Goal: Information Seeking & Learning: Get advice/opinions

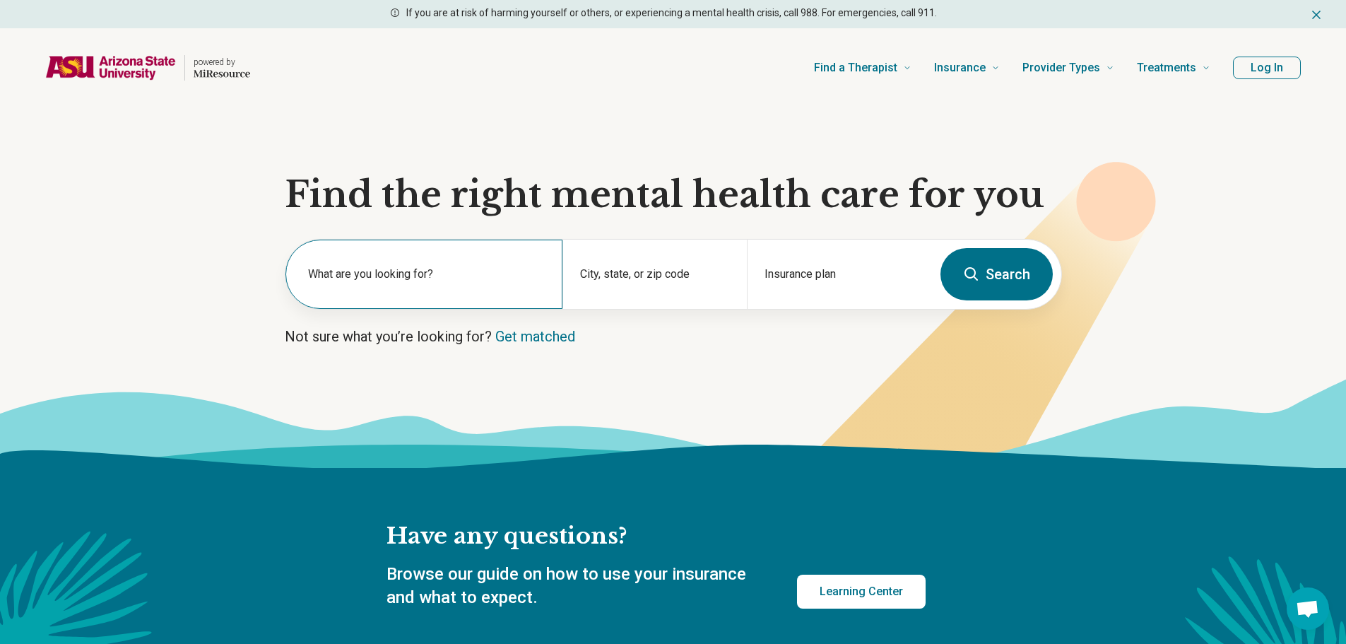
click at [399, 297] on div "What are you looking for?" at bounding box center [423, 273] width 277 height 69
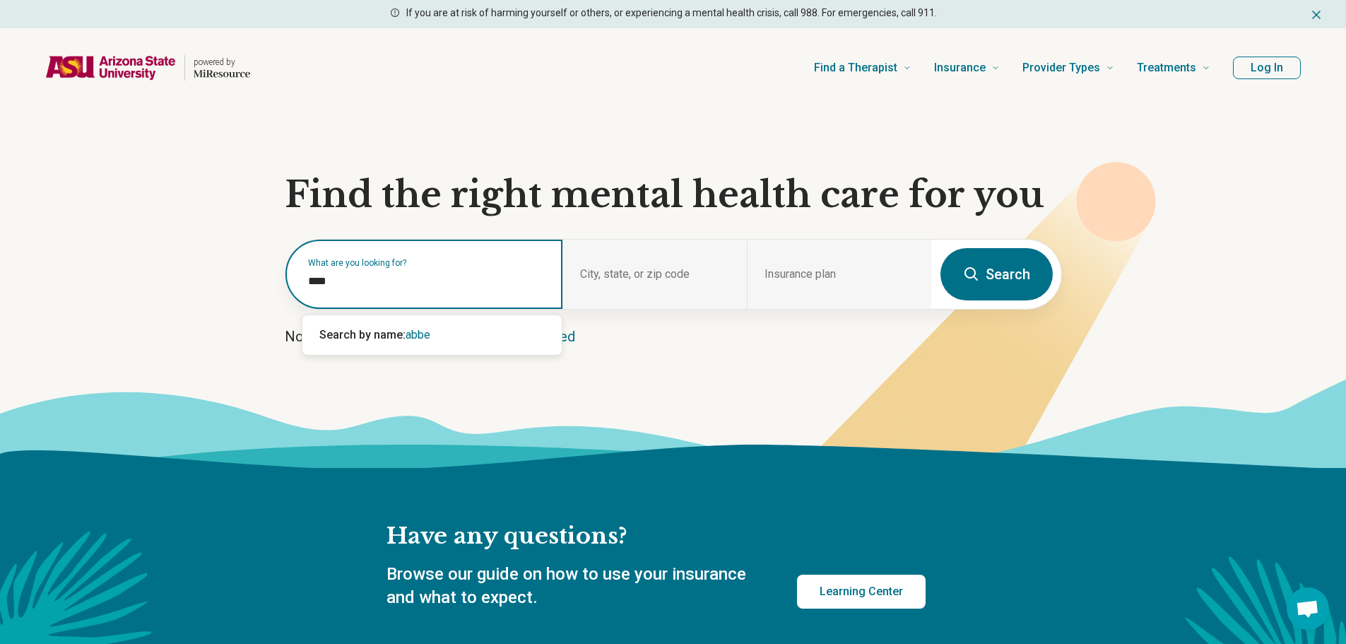
type input "*****"
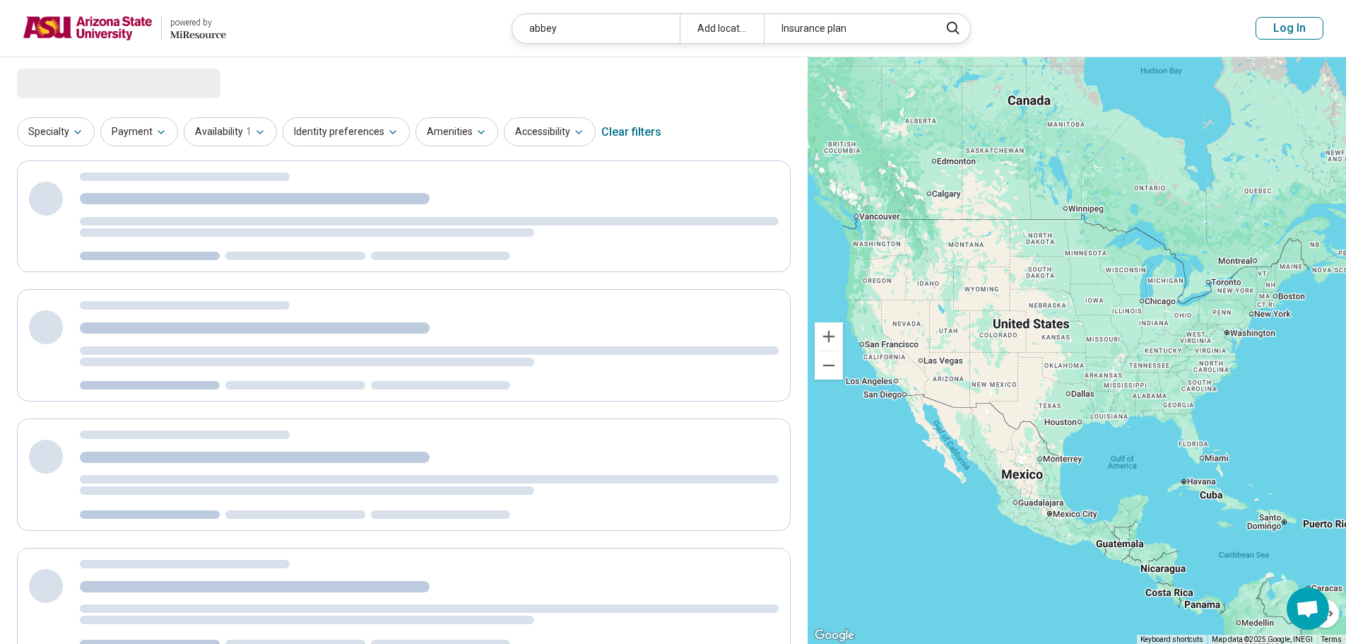
select select "***"
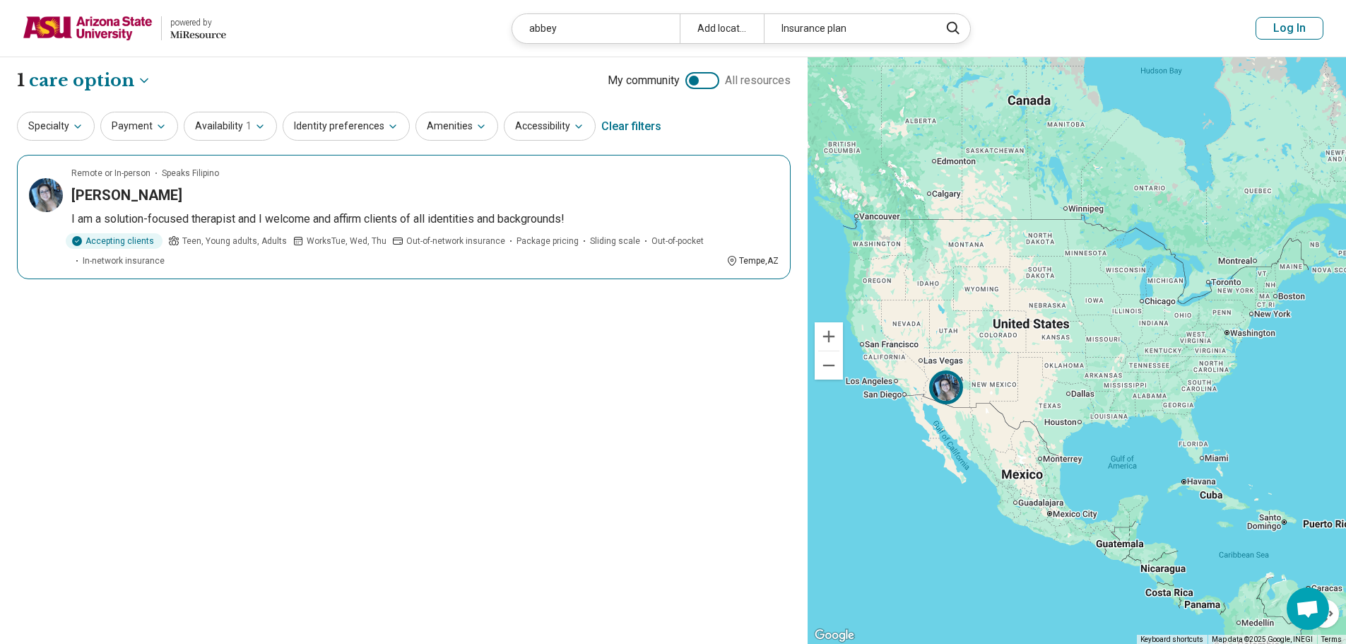
click at [51, 204] on img at bounding box center [46, 195] width 34 height 34
click at [92, 37] on img at bounding box center [88, 28] width 130 height 34
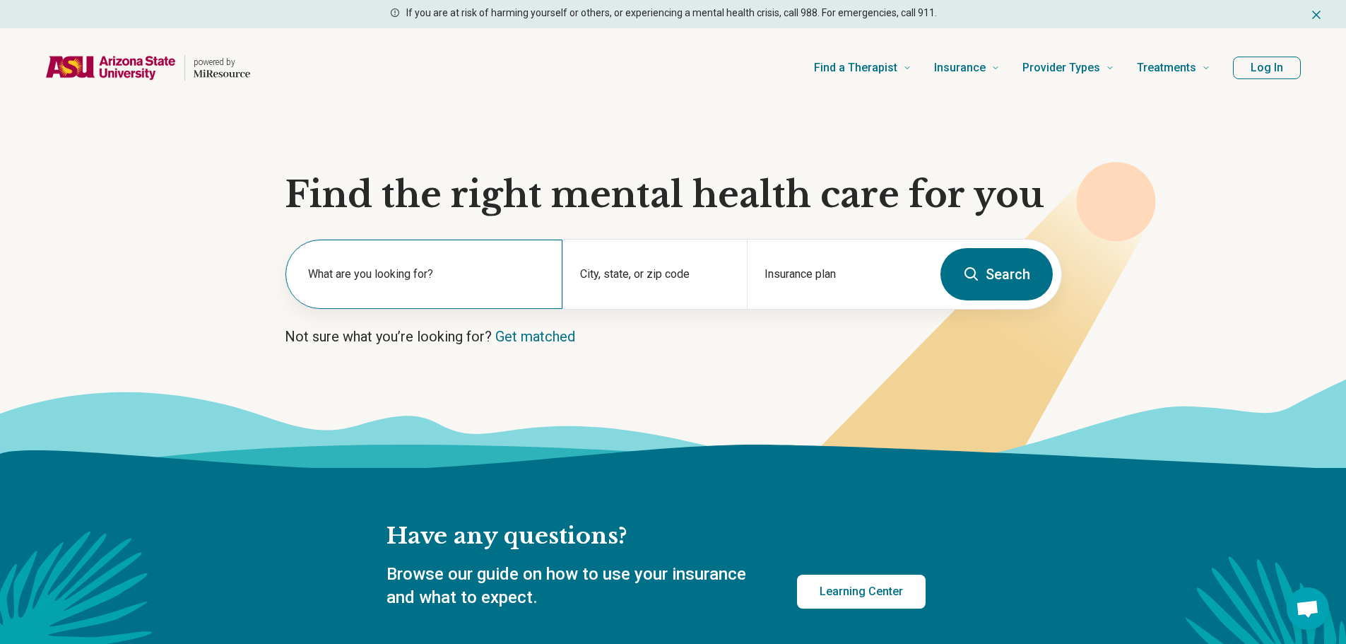
click at [430, 278] on label "What are you looking for?" at bounding box center [426, 274] width 237 height 17
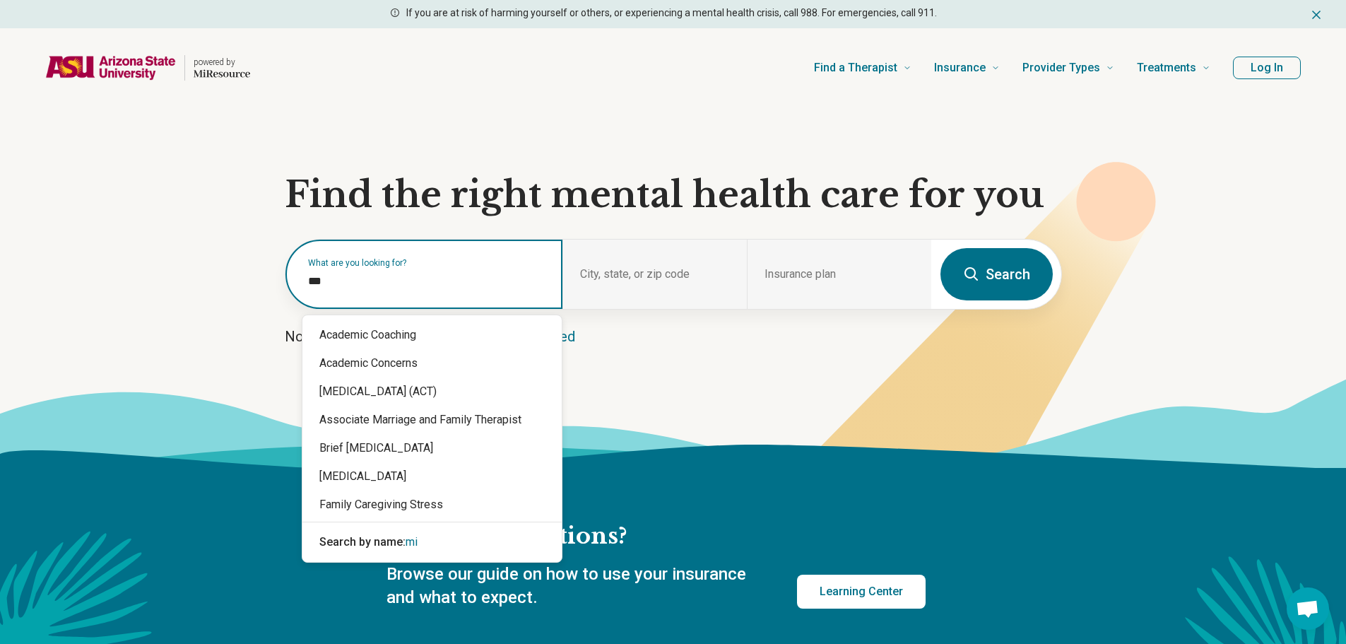
type input "****"
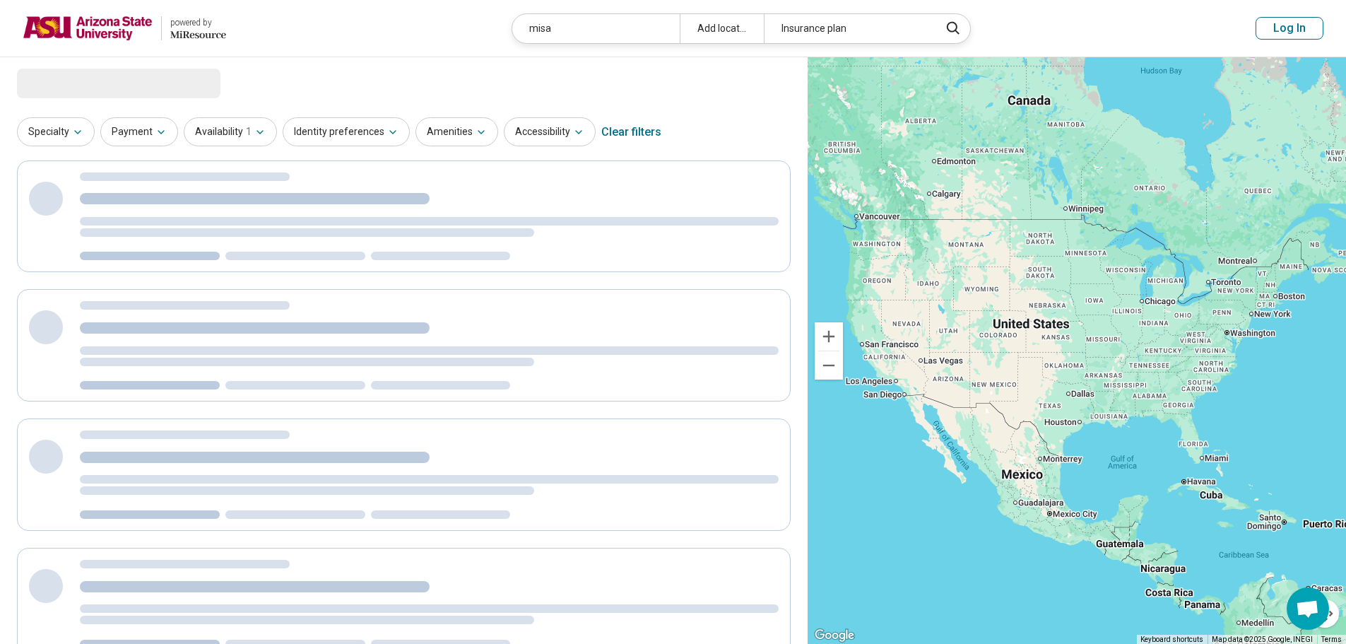
select select "***"
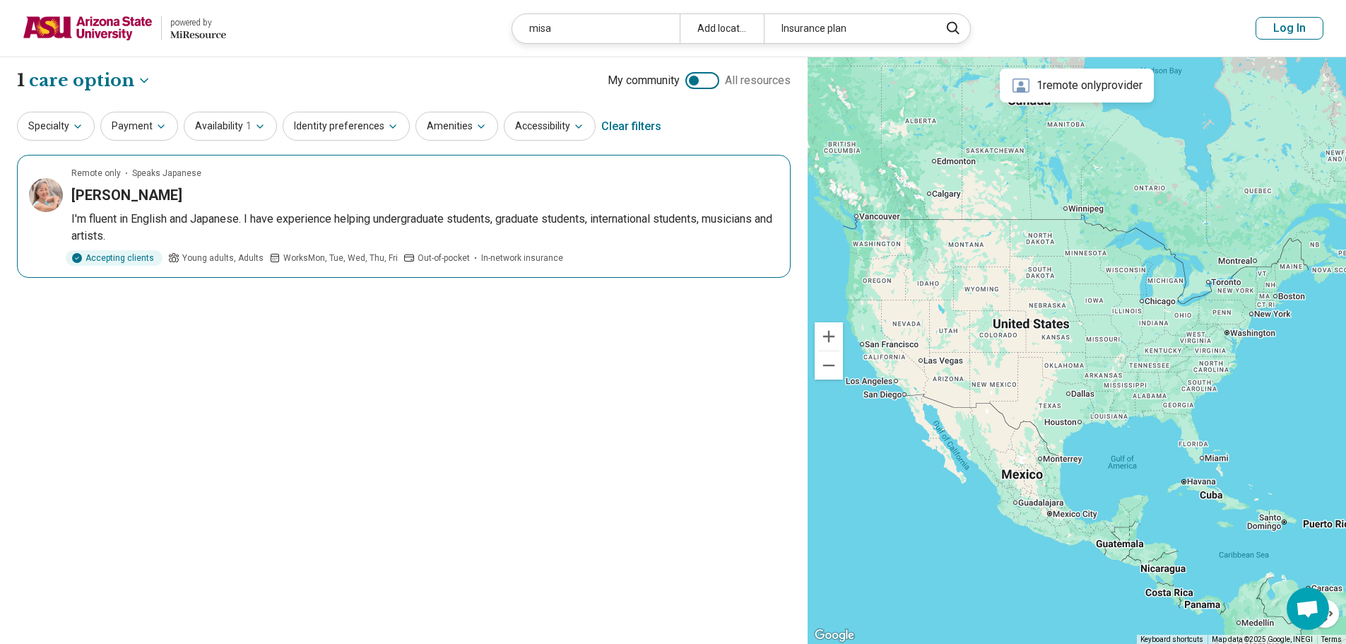
click at [50, 192] on img at bounding box center [46, 195] width 34 height 34
click at [138, 38] on img at bounding box center [88, 28] width 130 height 34
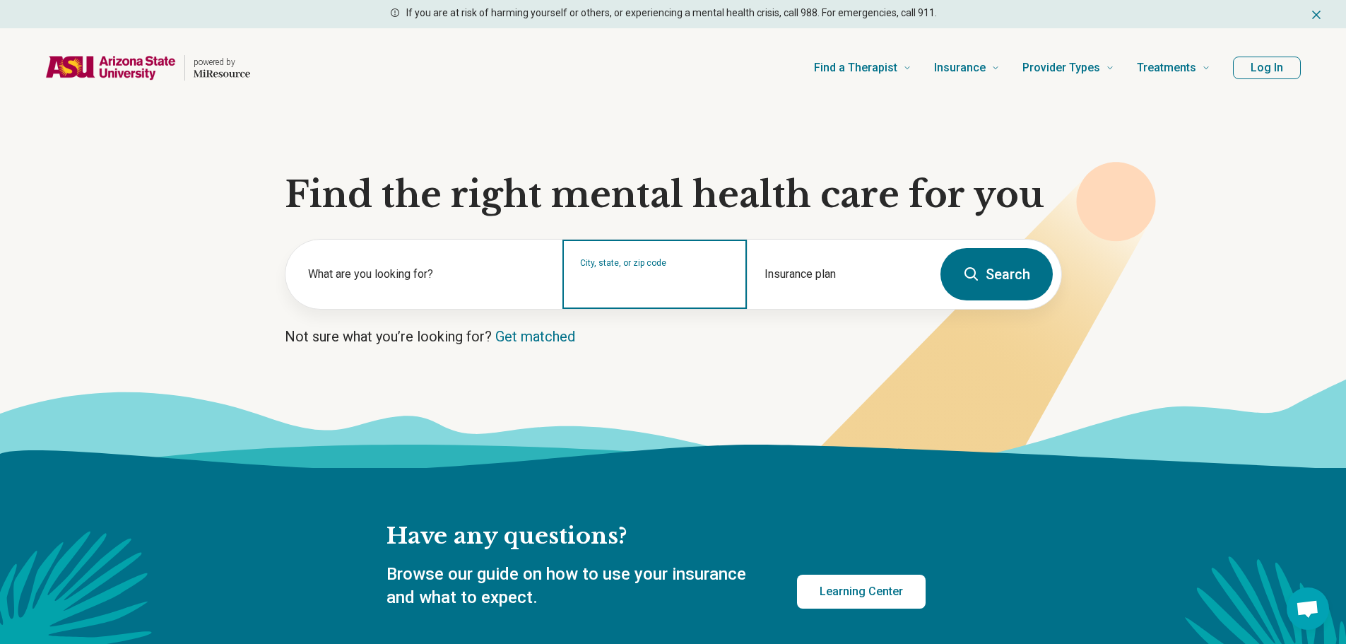
click at [584, 282] on input "City, state, or zip code" at bounding box center [655, 283] width 150 height 17
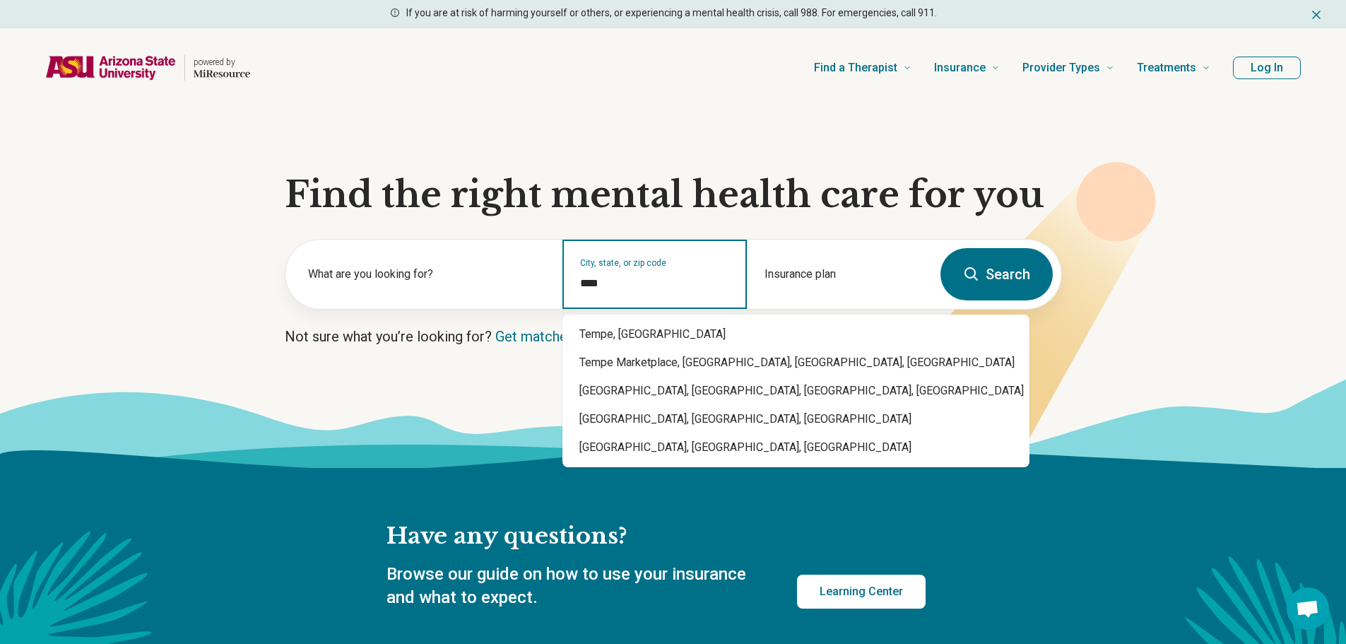
click at [751, 338] on div "Tempe, AZ" at bounding box center [795, 334] width 467 height 28
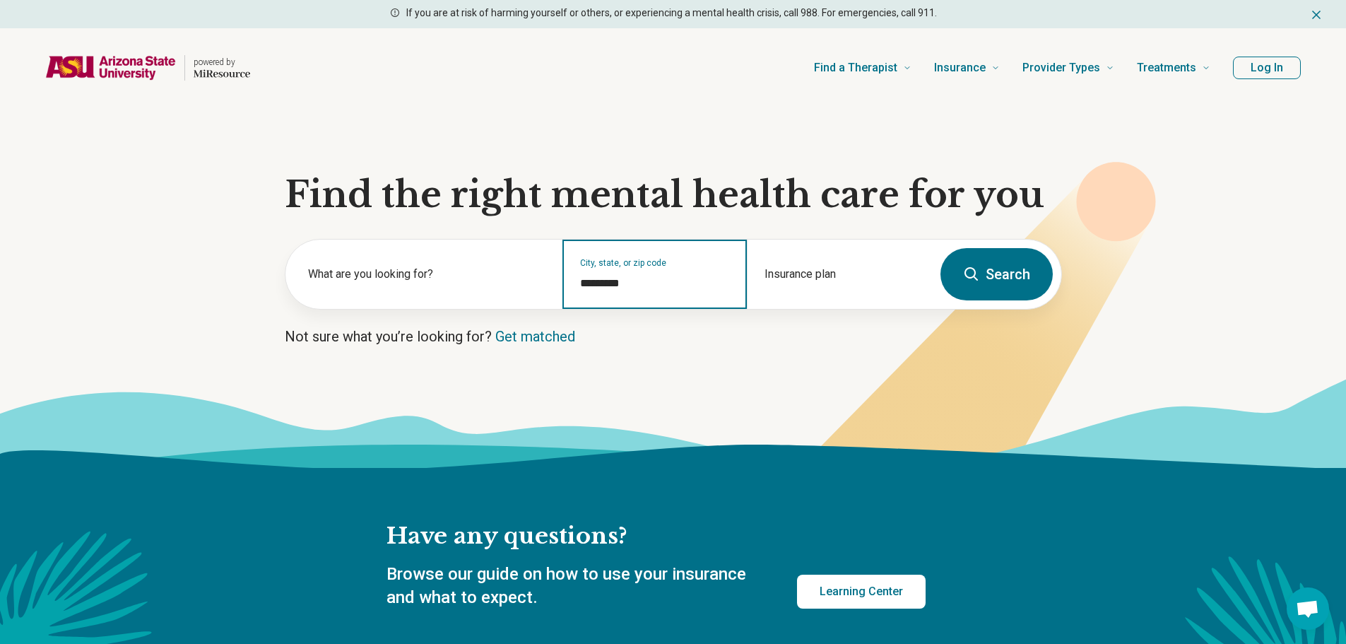
type input "*********"
click at [999, 291] on button "Search" at bounding box center [996, 274] width 112 height 52
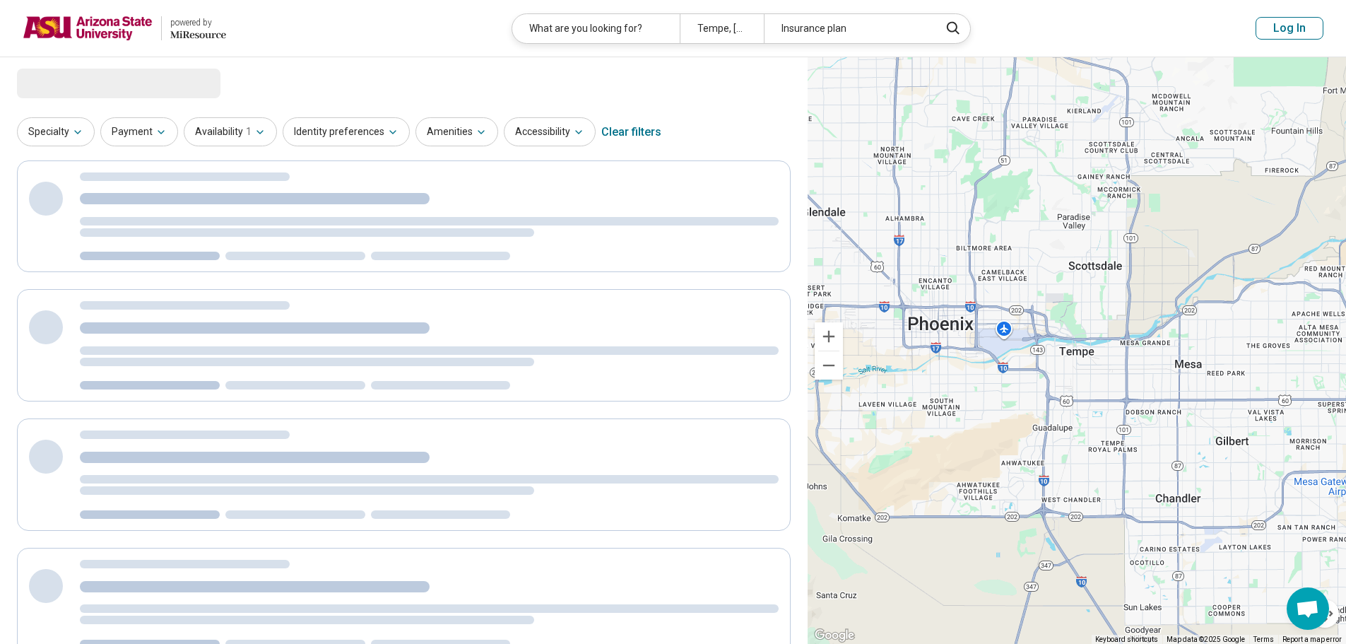
select select "***"
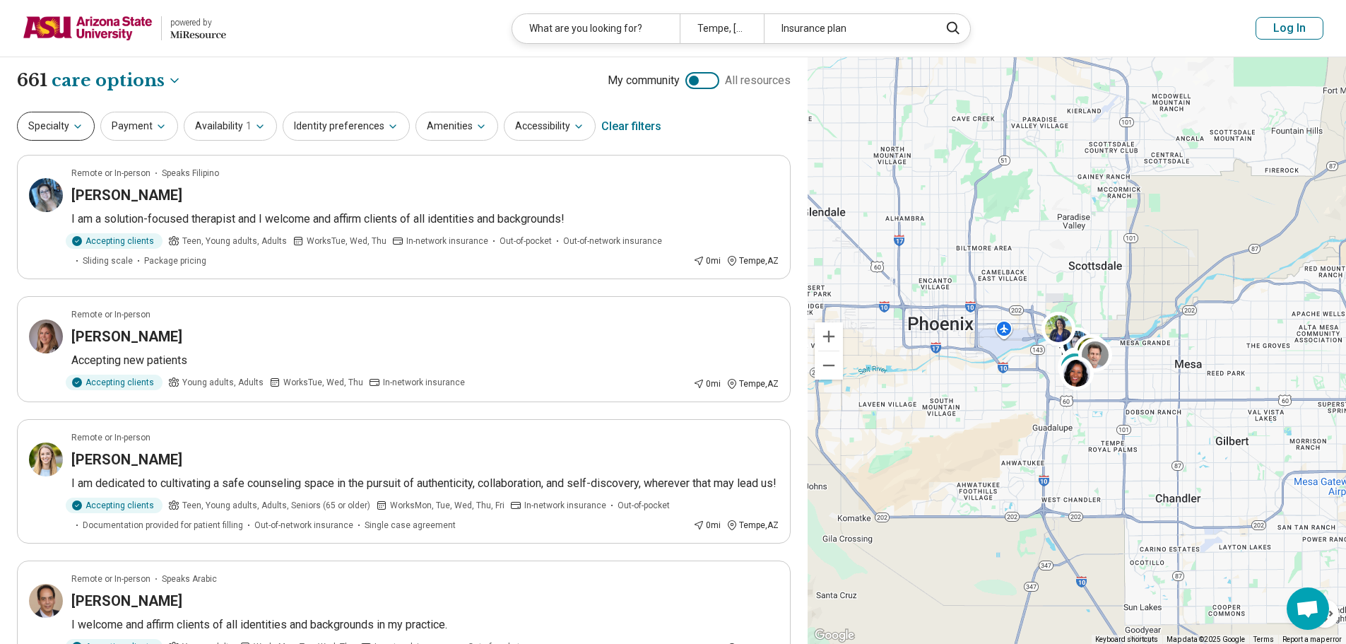
click at [83, 129] on button "Specialty" at bounding box center [56, 126] width 78 height 29
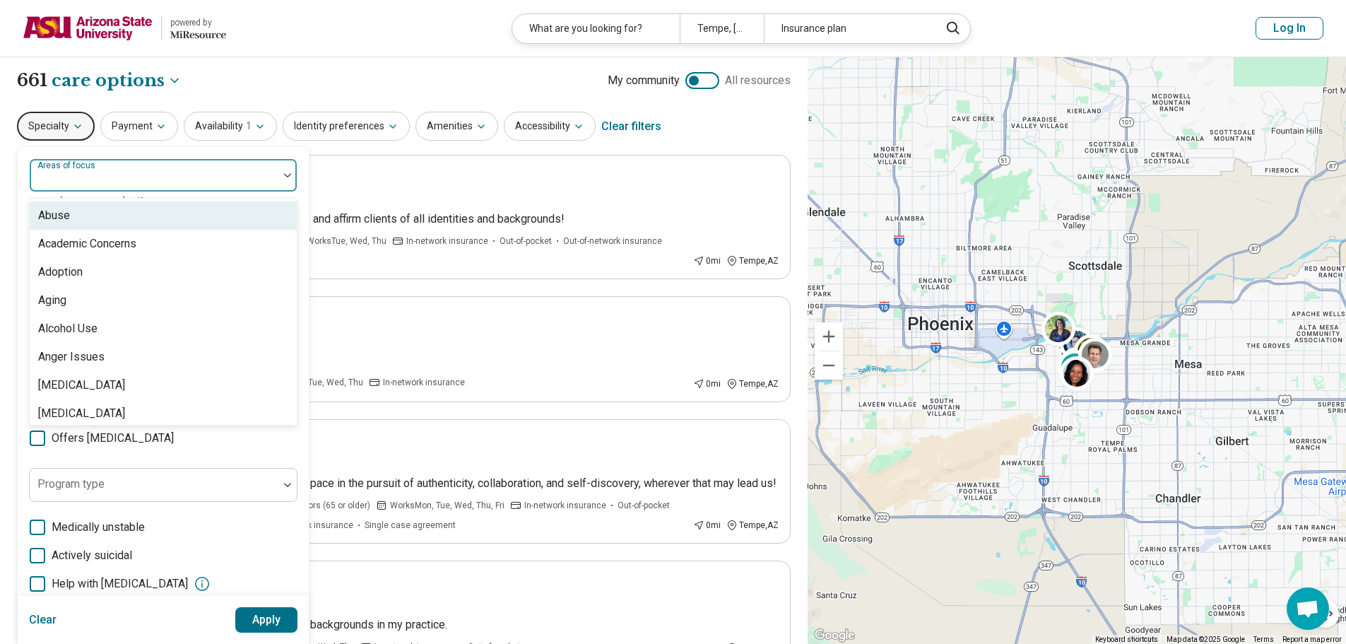
click at [93, 179] on div "Areas of focus" at bounding box center [163, 175] width 268 height 34
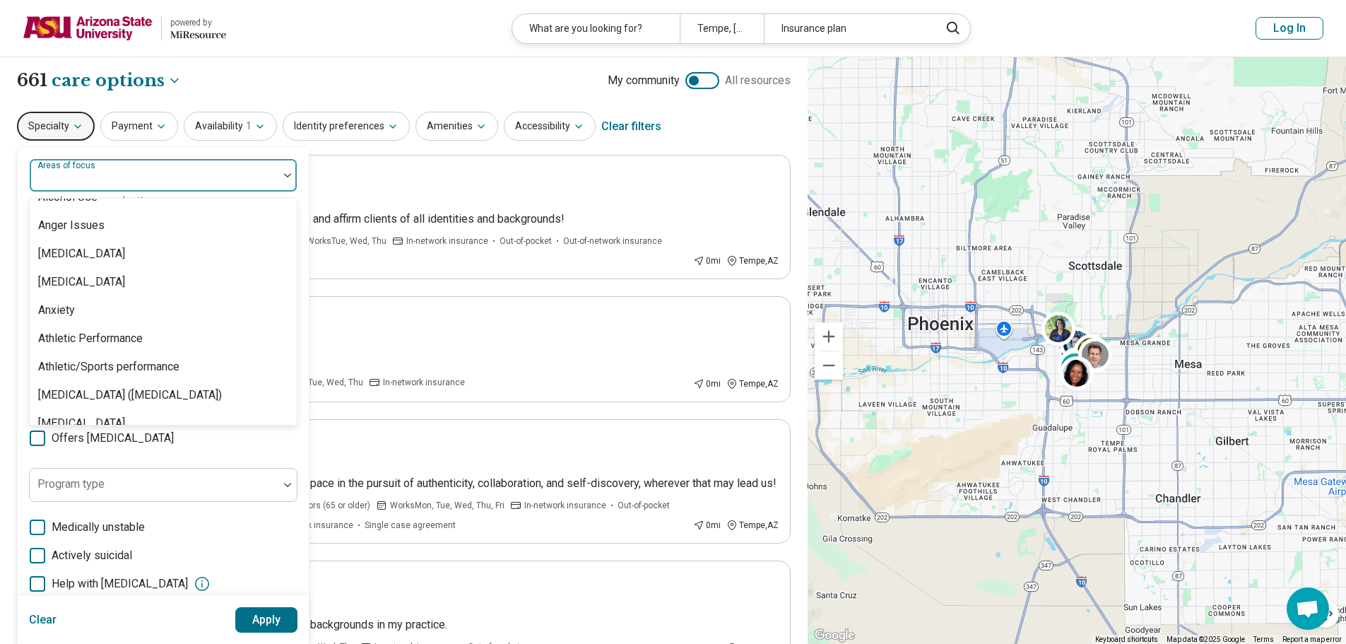
scroll to position [141, 0]
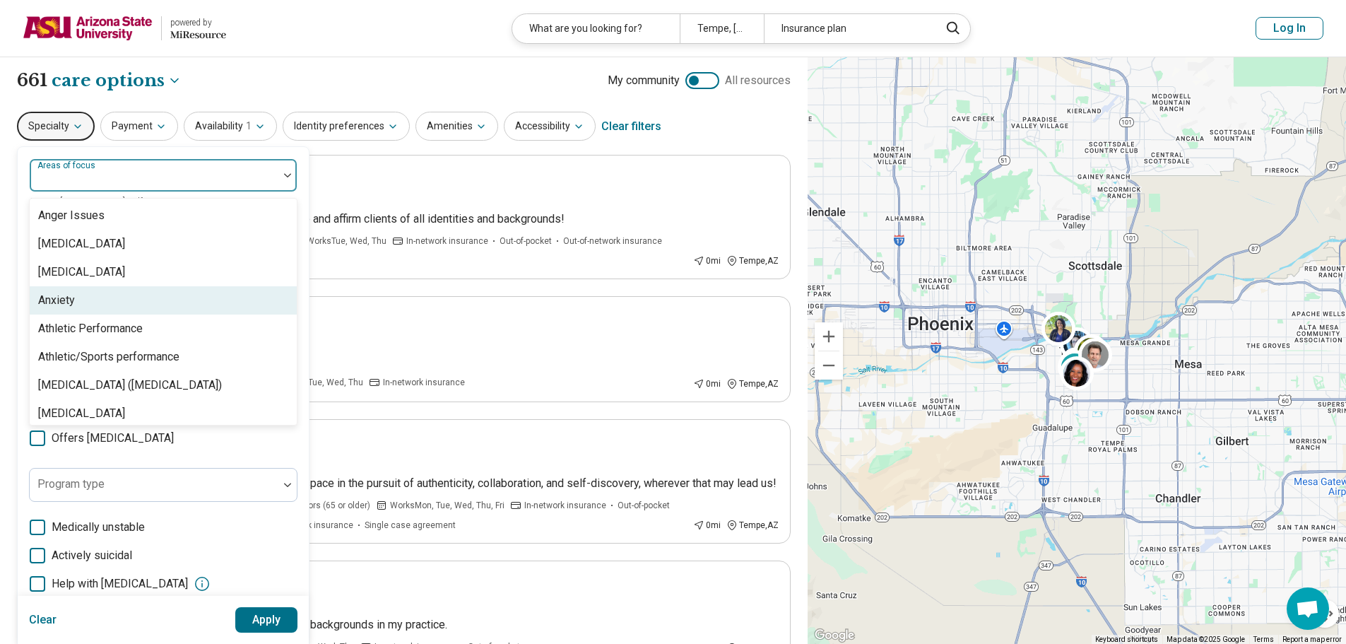
click at [115, 290] on div "Anxiety" at bounding box center [163, 300] width 267 height 28
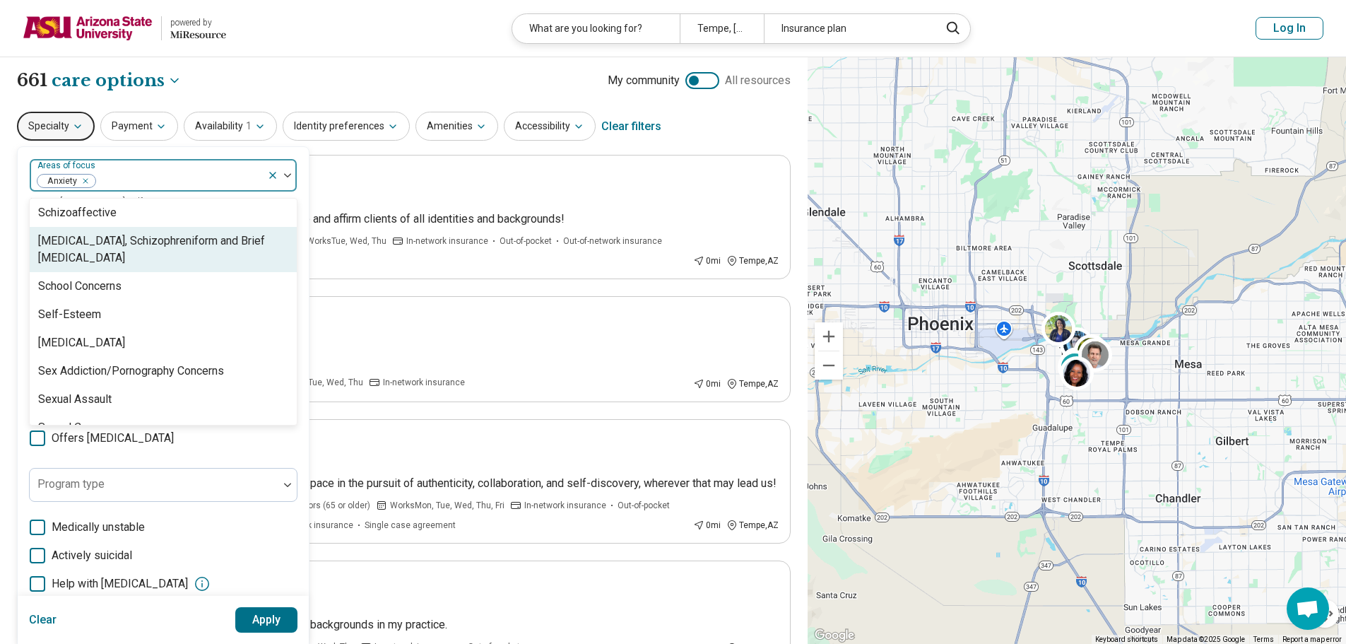
scroll to position [2331, 0]
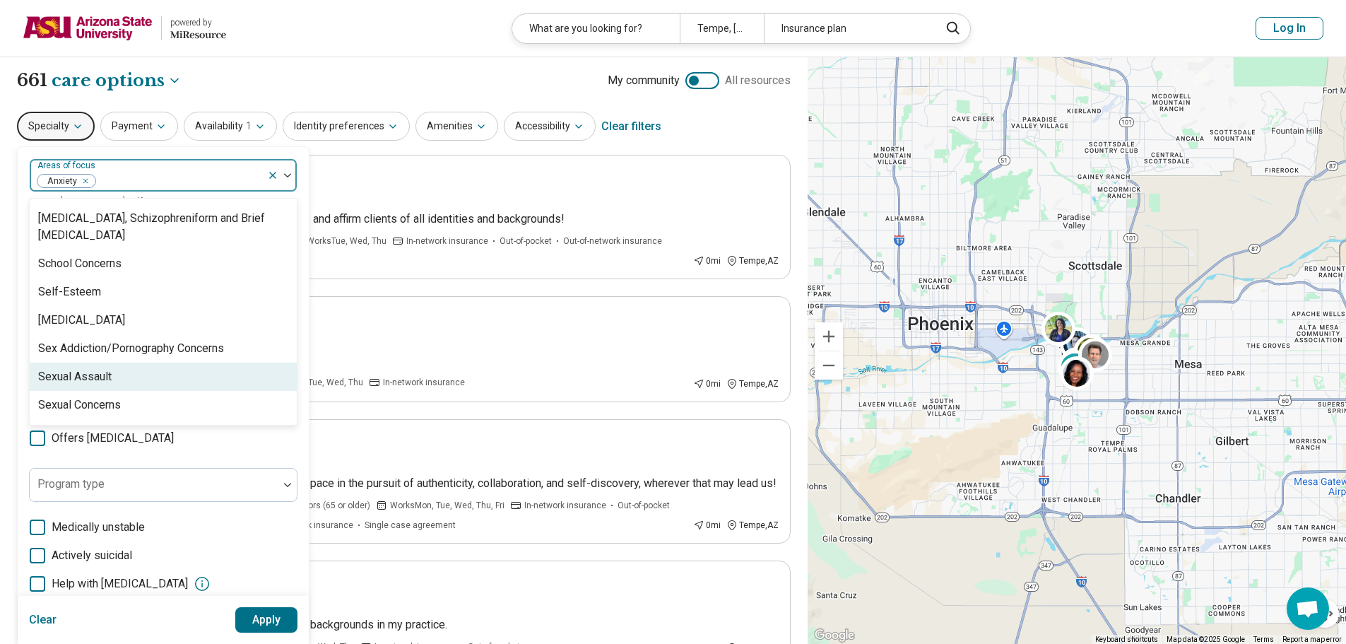
click at [108, 381] on div "Sexual Assault" at bounding box center [74, 376] width 73 height 17
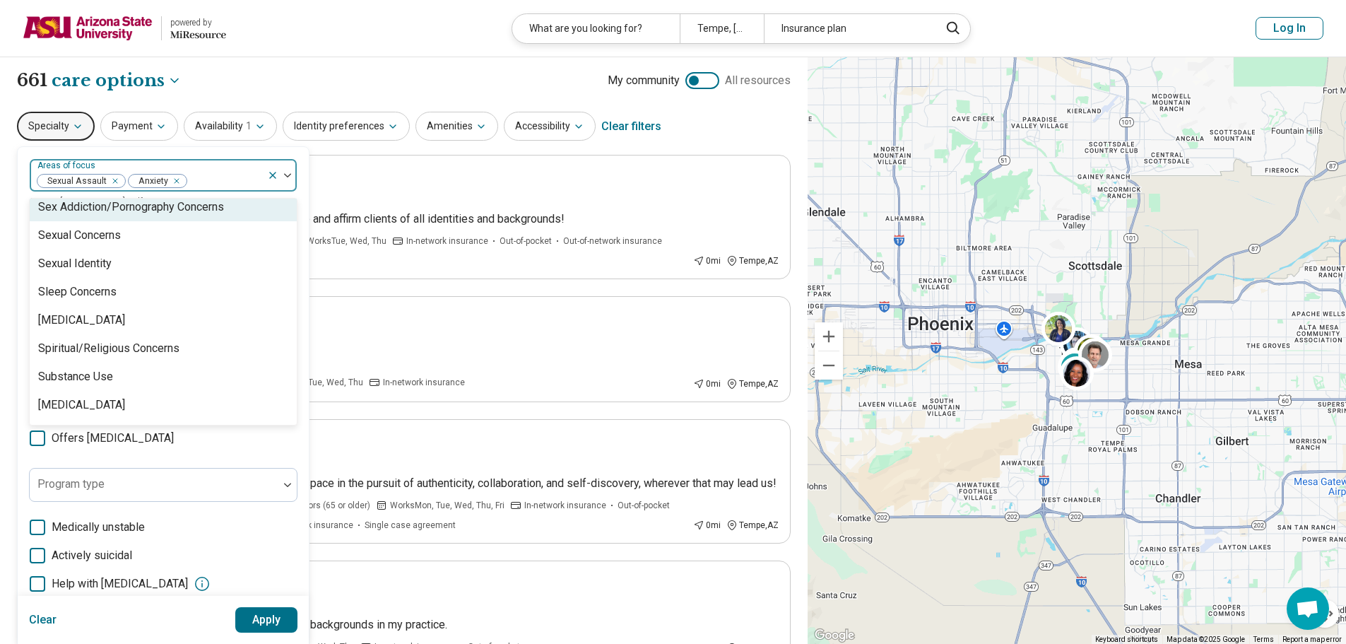
scroll to position [2583, 0]
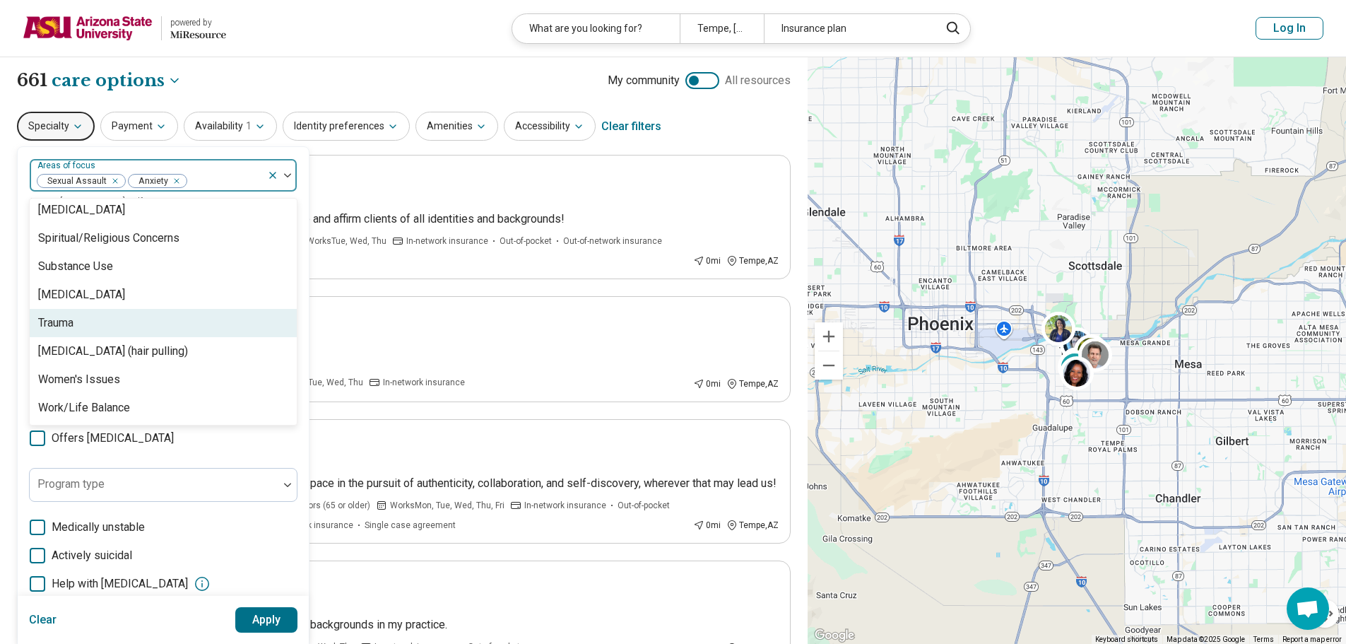
click at [109, 318] on div "Trauma" at bounding box center [163, 323] width 267 height 28
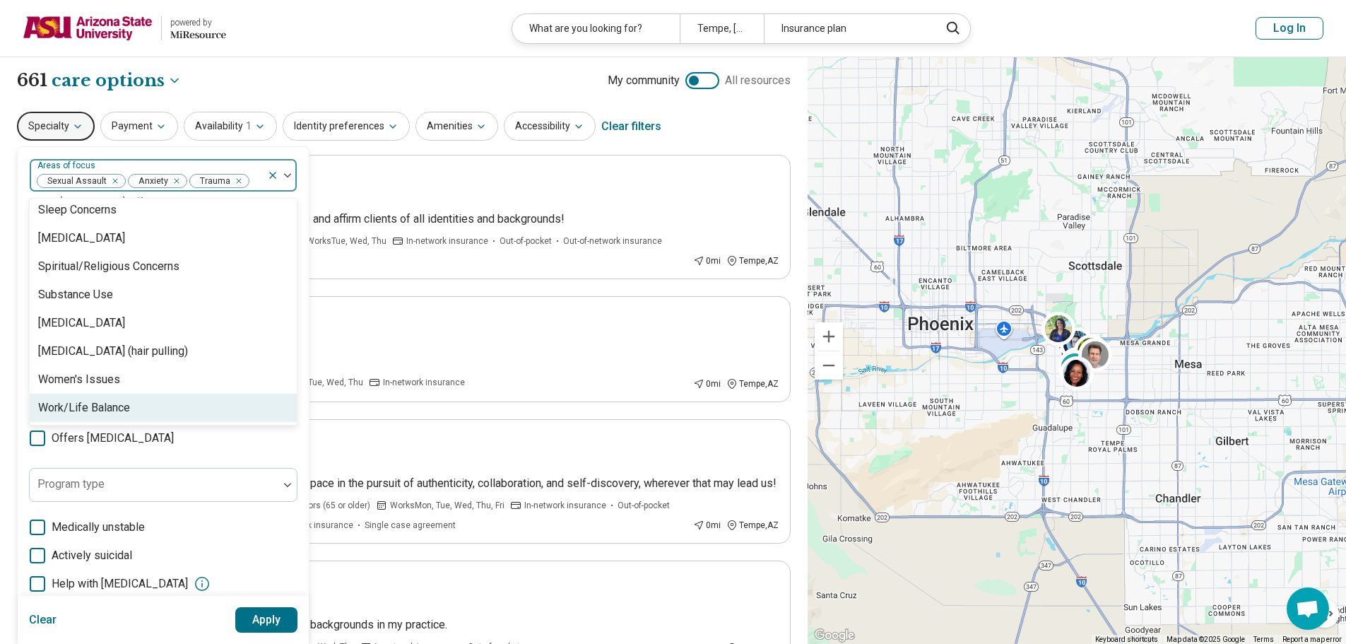
click at [278, 626] on button "Apply" at bounding box center [266, 619] width 63 height 25
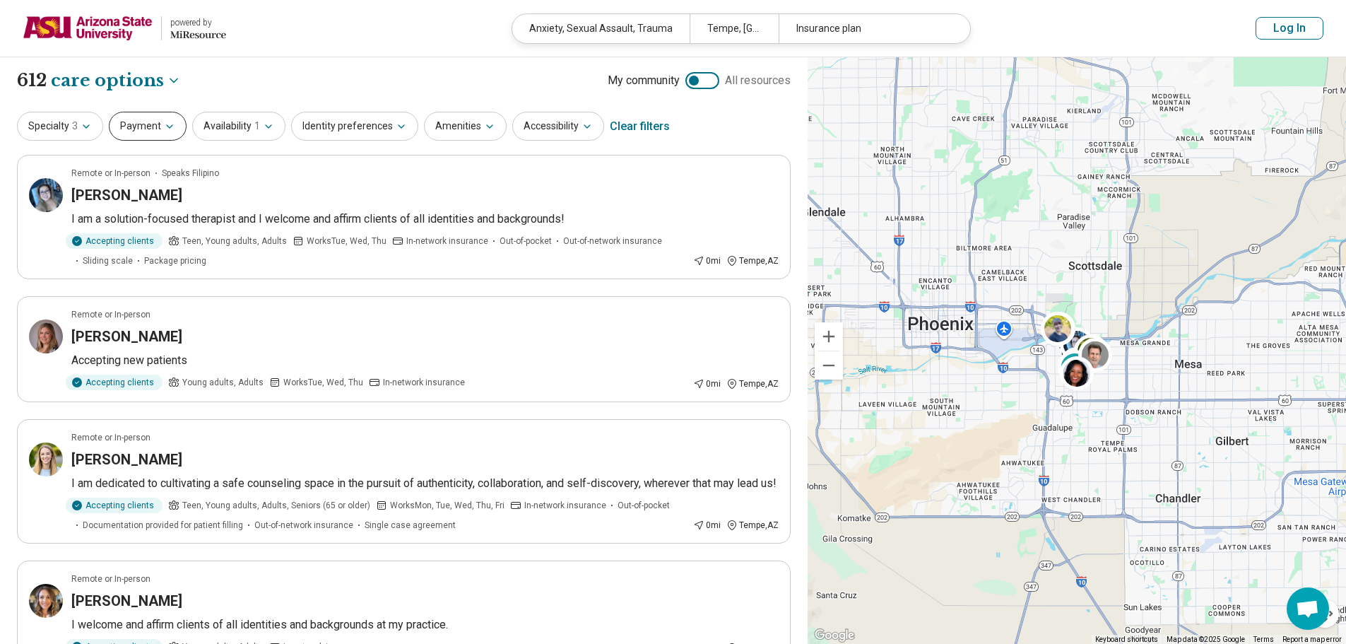
click at [136, 122] on button "Payment" at bounding box center [148, 126] width 78 height 29
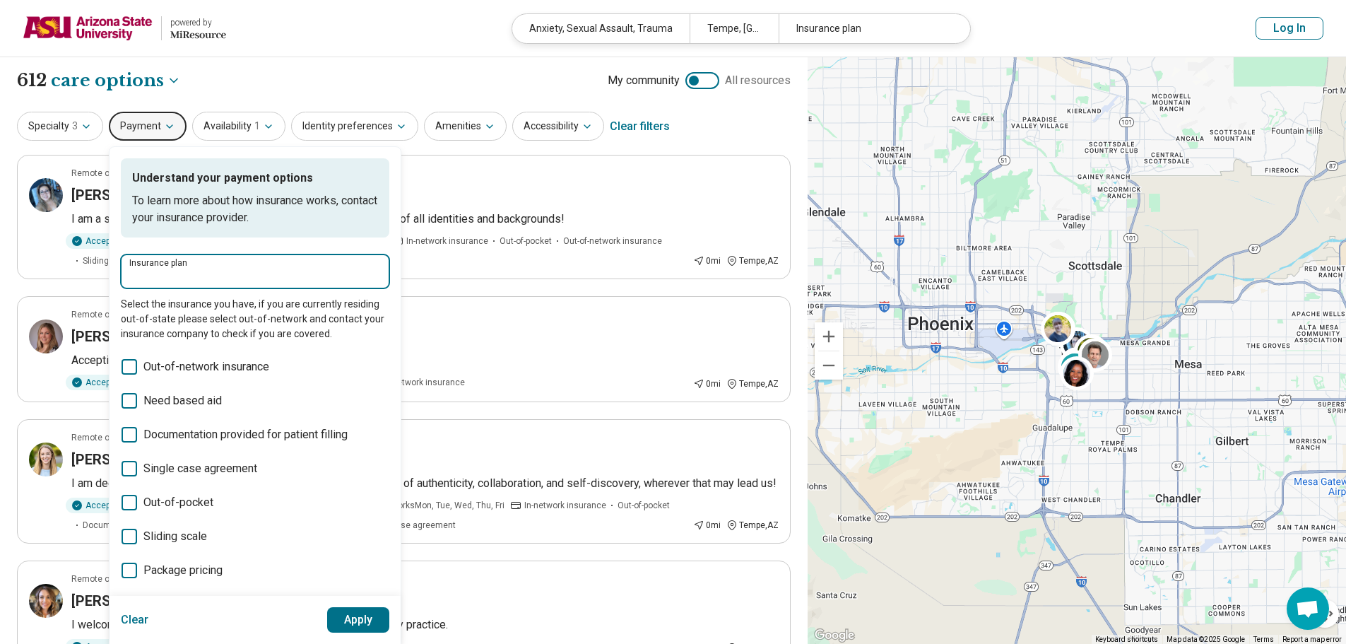
click at [227, 271] on input "Insurance plan" at bounding box center [255, 276] width 252 height 17
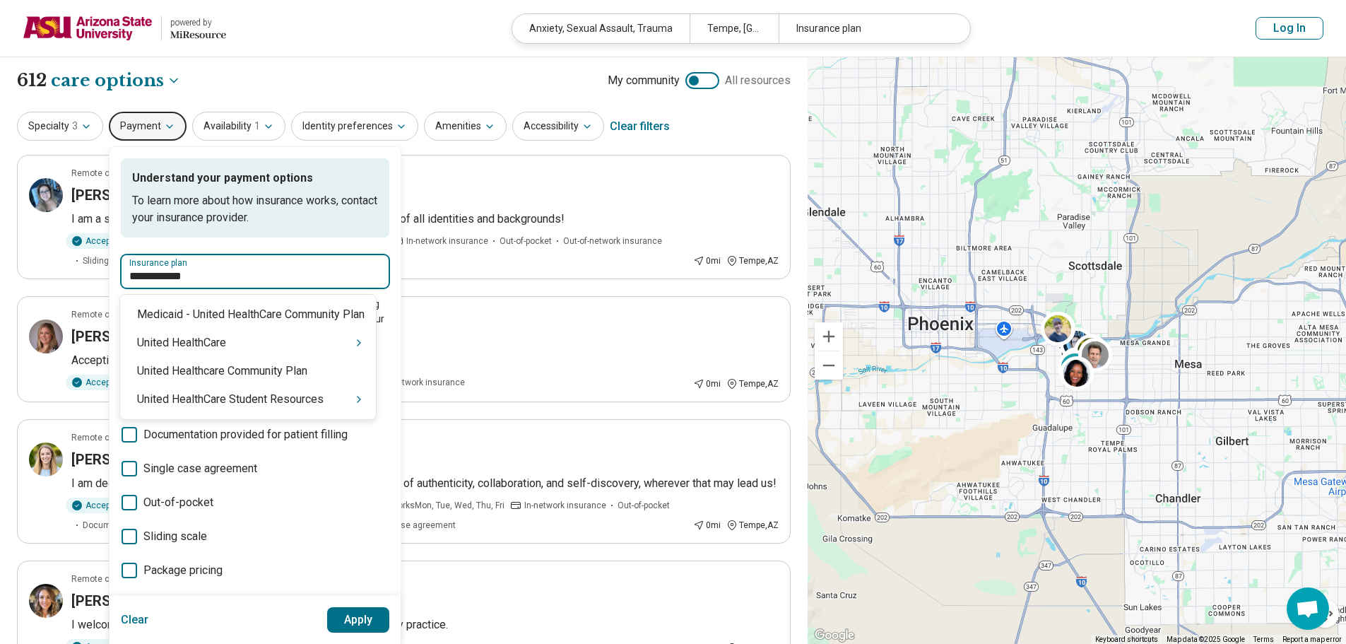
type input "**********"
click at [250, 406] on div "United HealthCare Student Resources" at bounding box center [248, 399] width 256 height 28
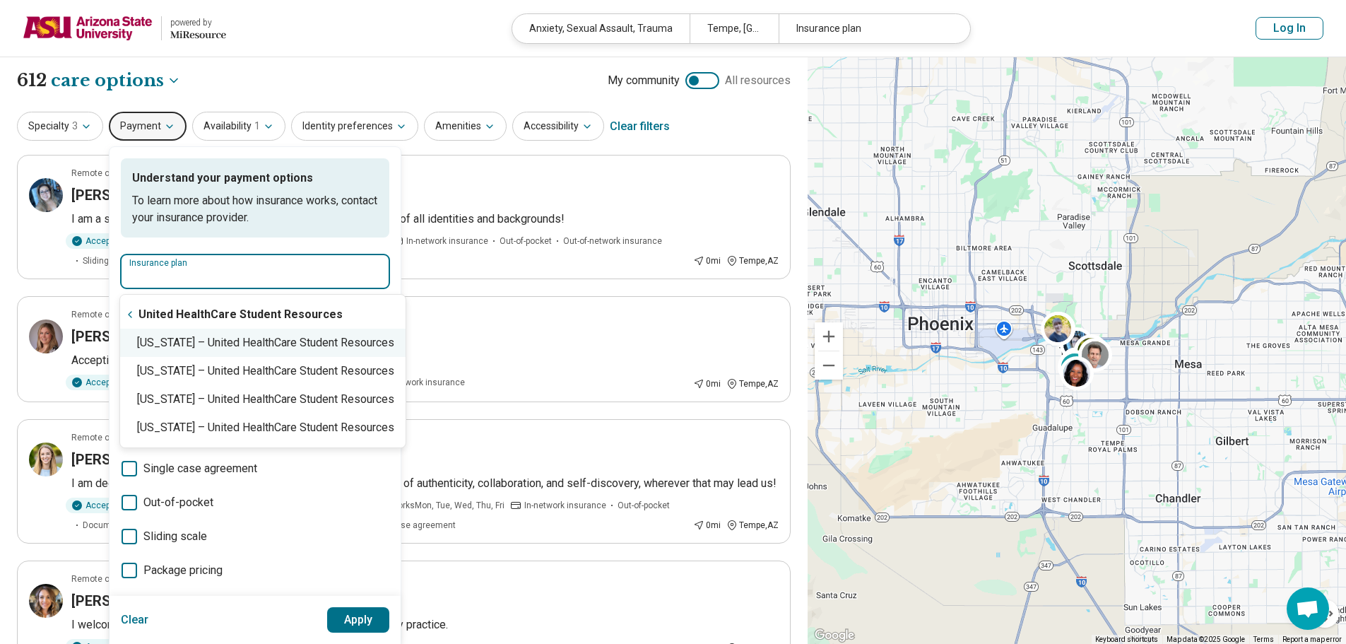
click at [232, 348] on div "Arizona – United HealthCare Student Resources" at bounding box center [262, 343] width 285 height 28
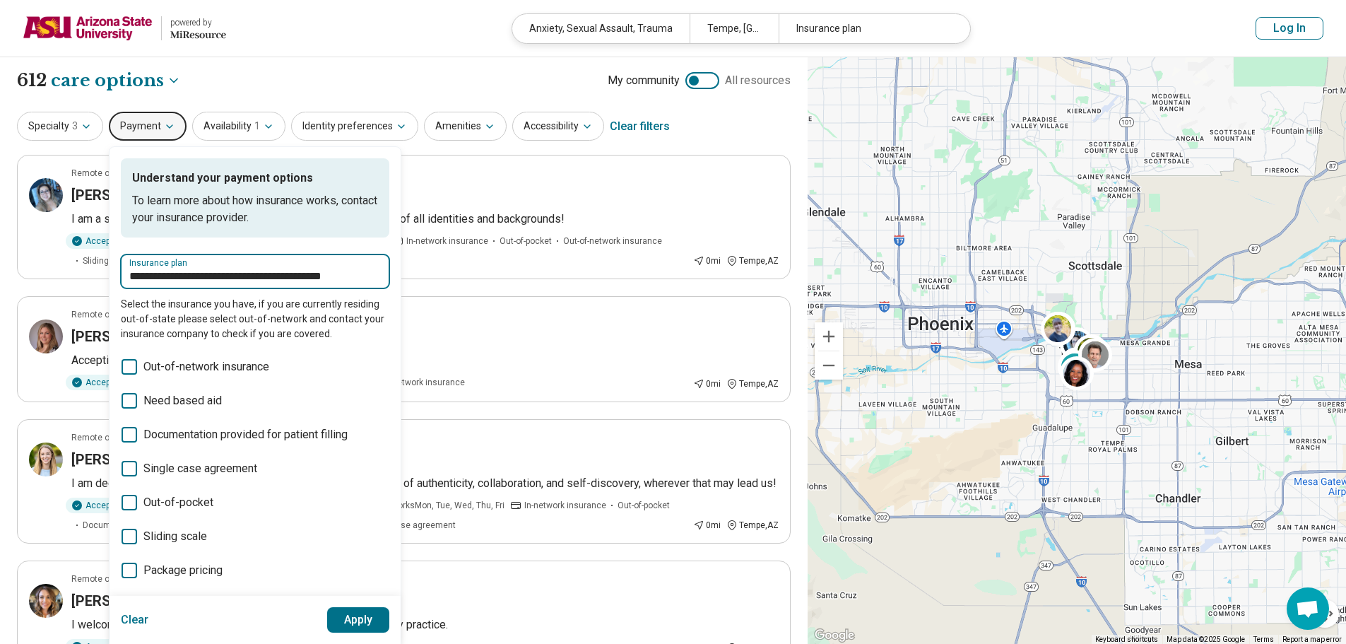
type input "**********"
click at [343, 609] on button "Apply" at bounding box center [358, 619] width 63 height 25
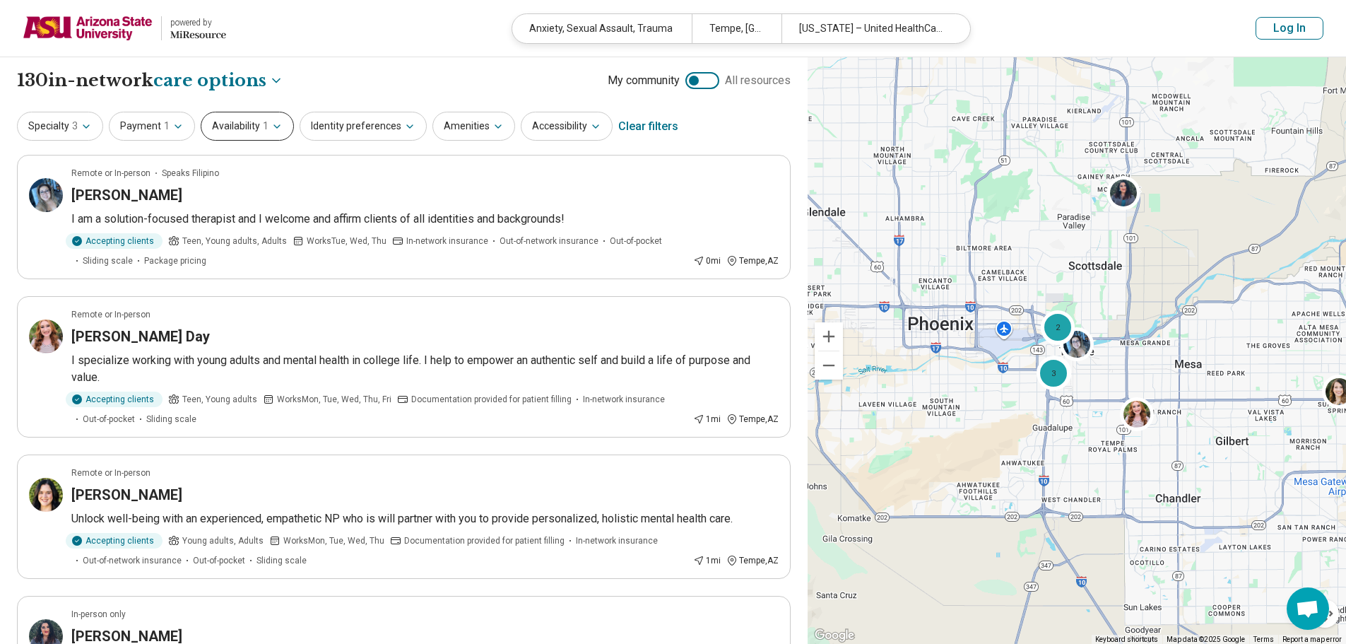
click at [245, 124] on button "Availability 1" at bounding box center [247, 126] width 93 height 29
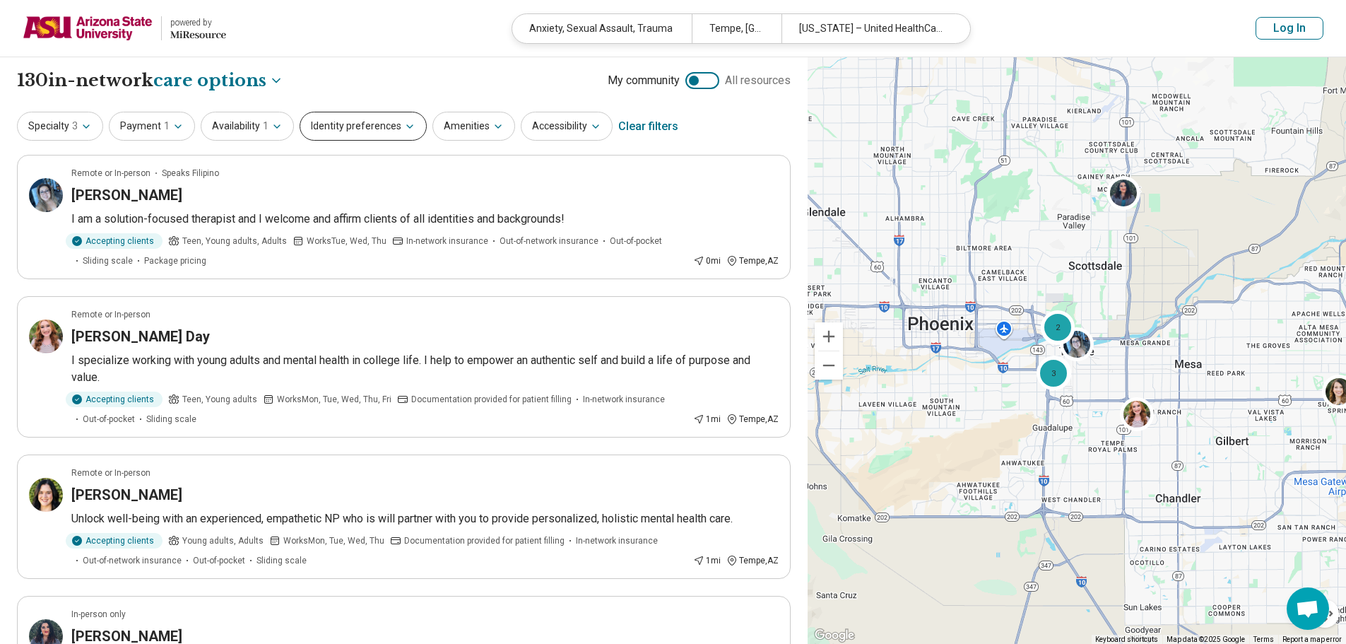
click at [352, 126] on button "Identity preferences" at bounding box center [363, 126] width 127 height 29
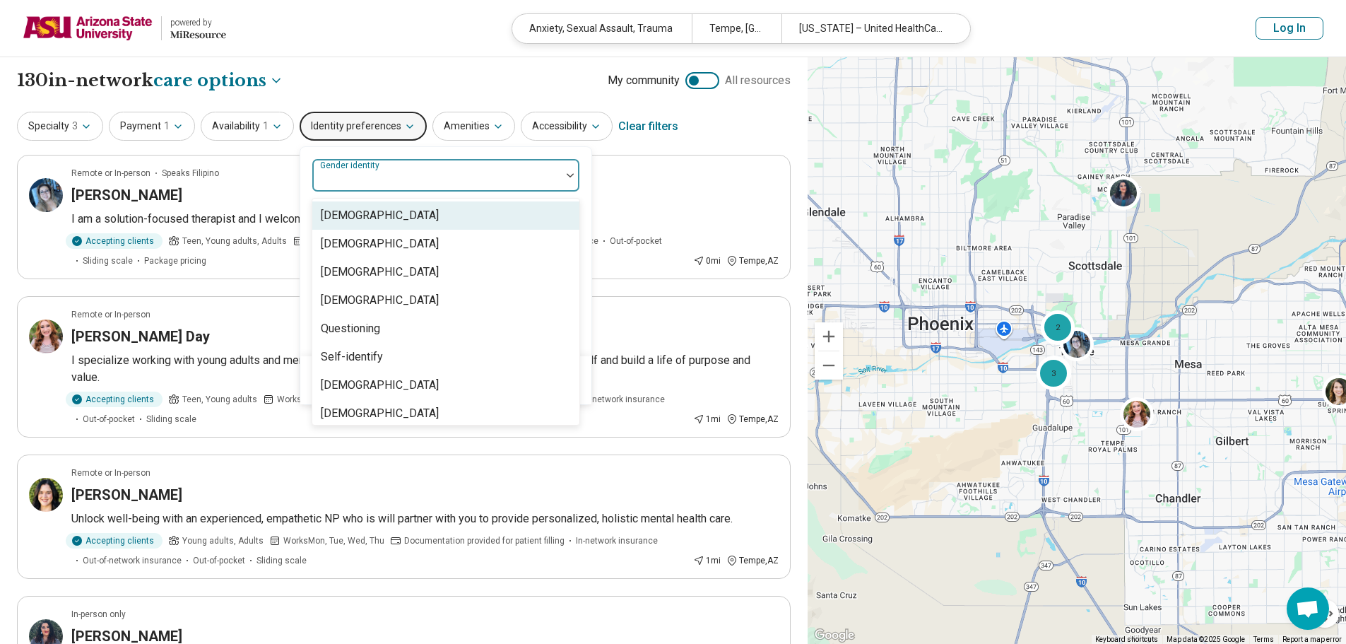
click at [378, 186] on div at bounding box center [436, 181] width 237 height 20
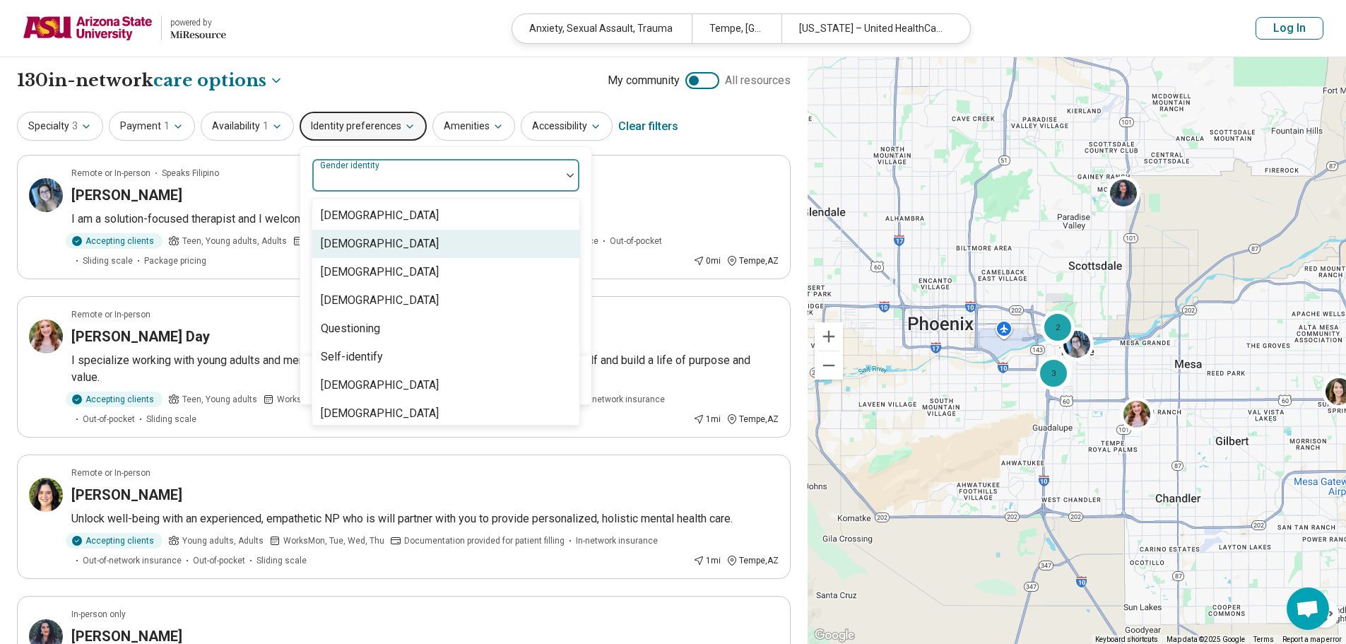
click at [424, 236] on div "Cisgender Woman" at bounding box center [445, 244] width 267 height 28
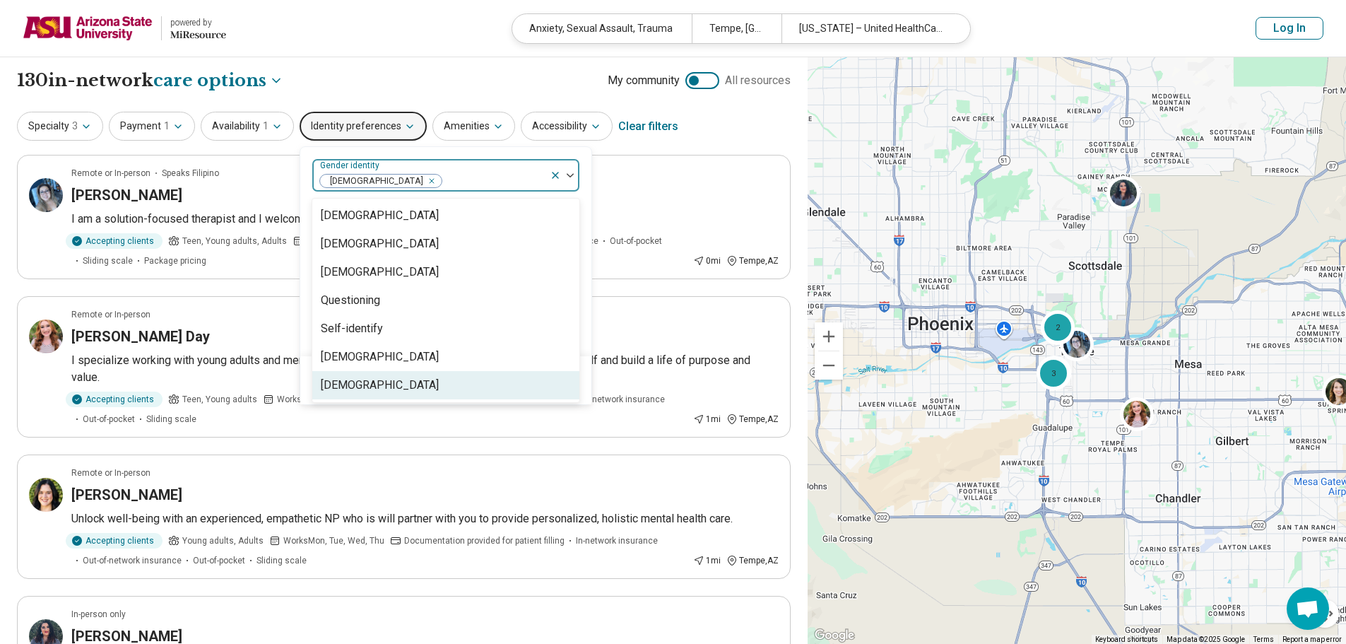
click at [416, 386] on div "Transgender Woman" at bounding box center [380, 385] width 118 height 17
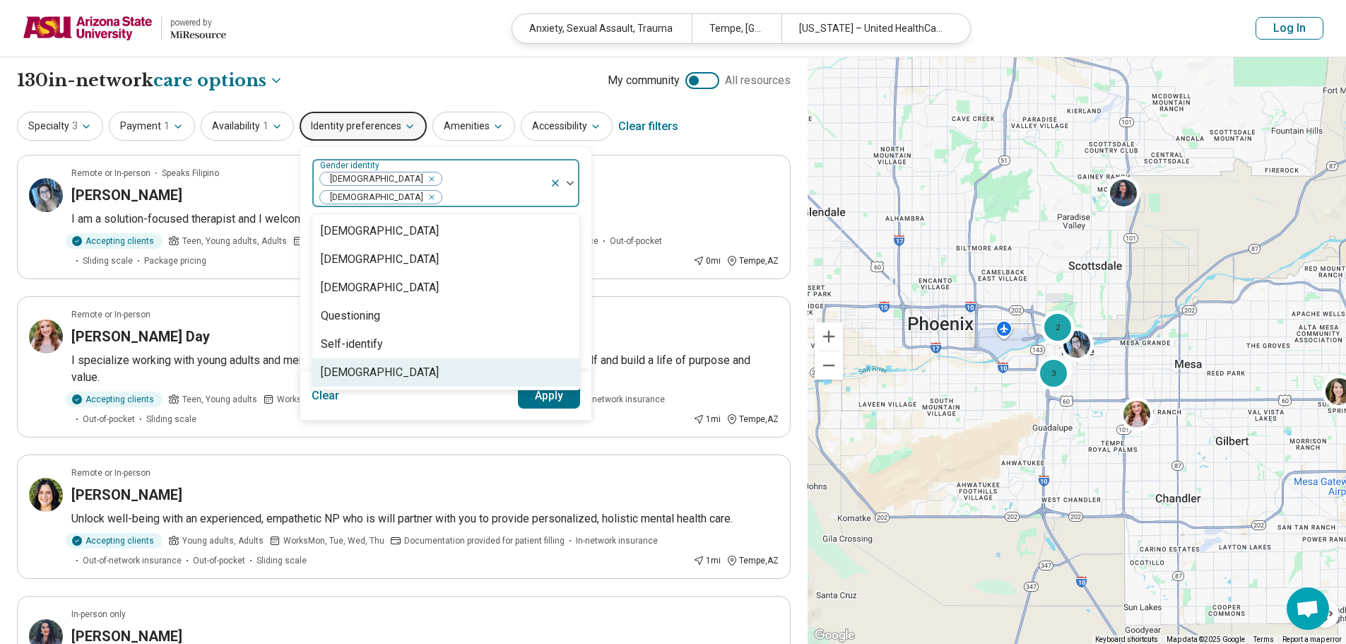
click at [521, 383] on button "Apply" at bounding box center [549, 395] width 63 height 25
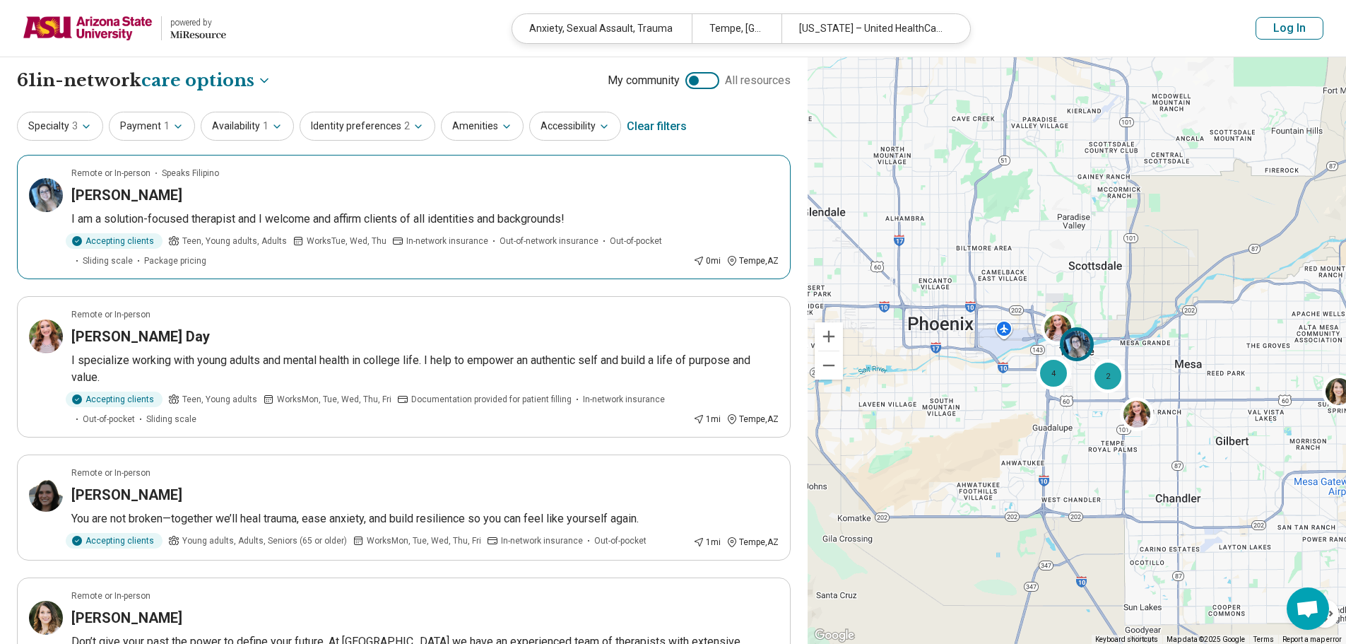
scroll to position [71, 0]
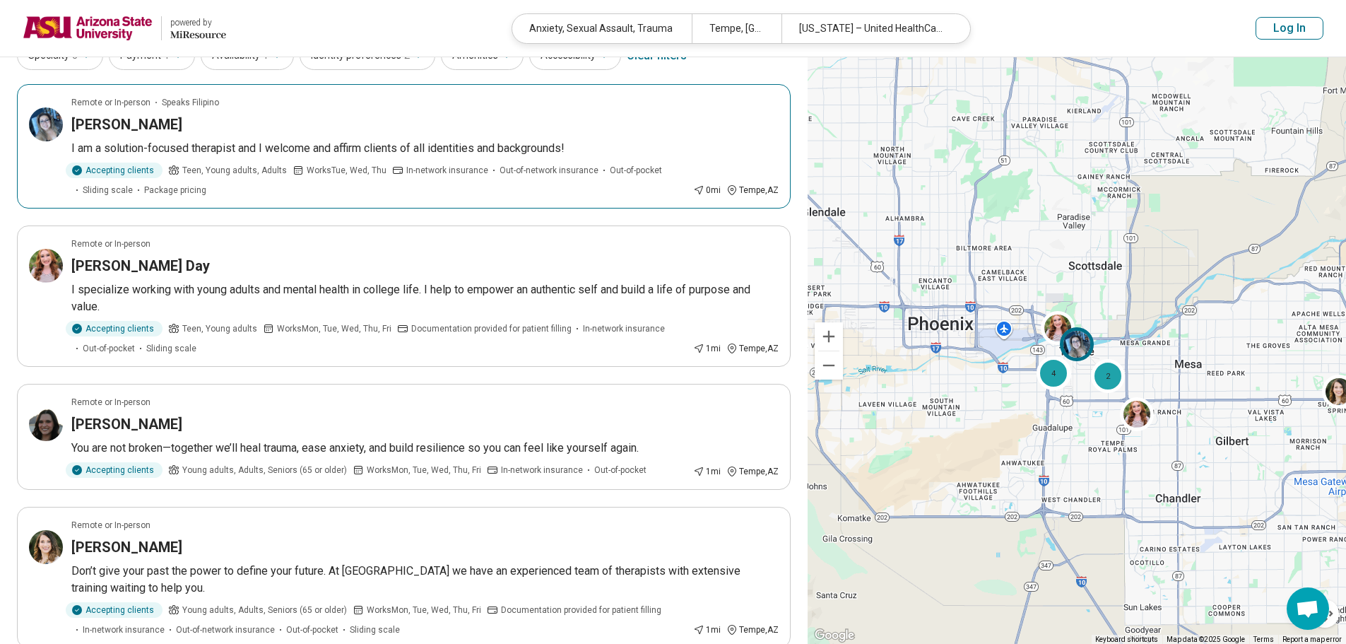
click at [54, 124] on img at bounding box center [46, 124] width 34 height 34
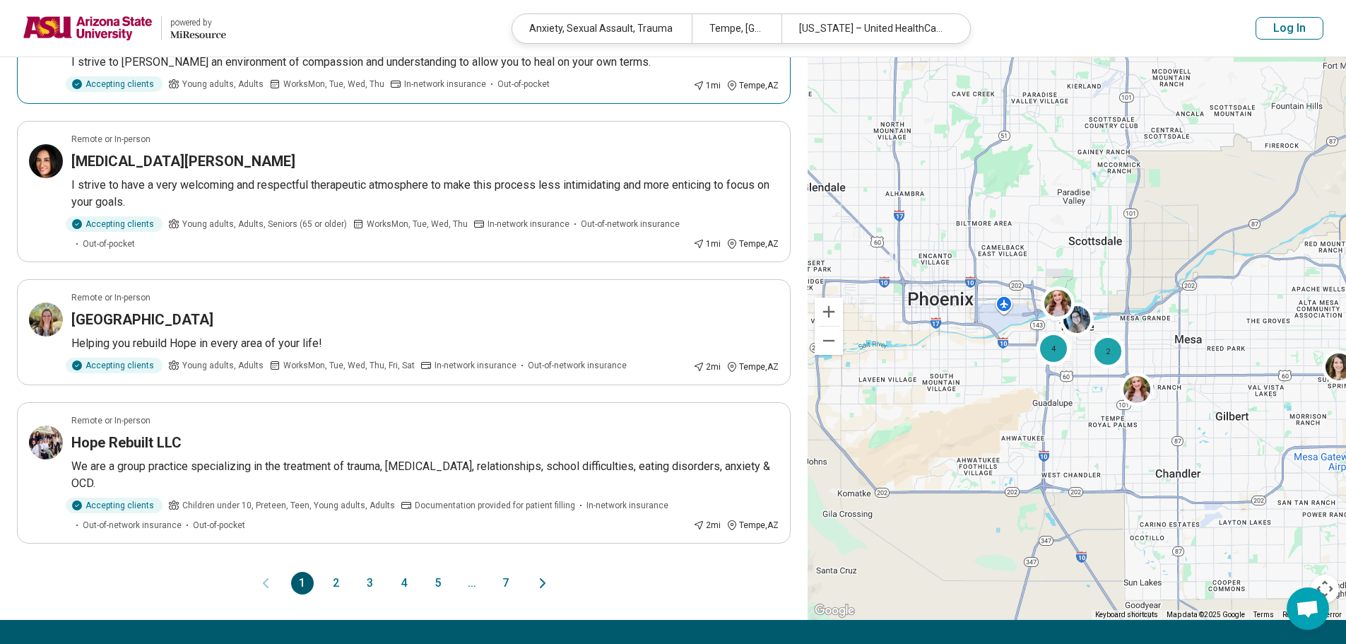
scroll to position [989, 0]
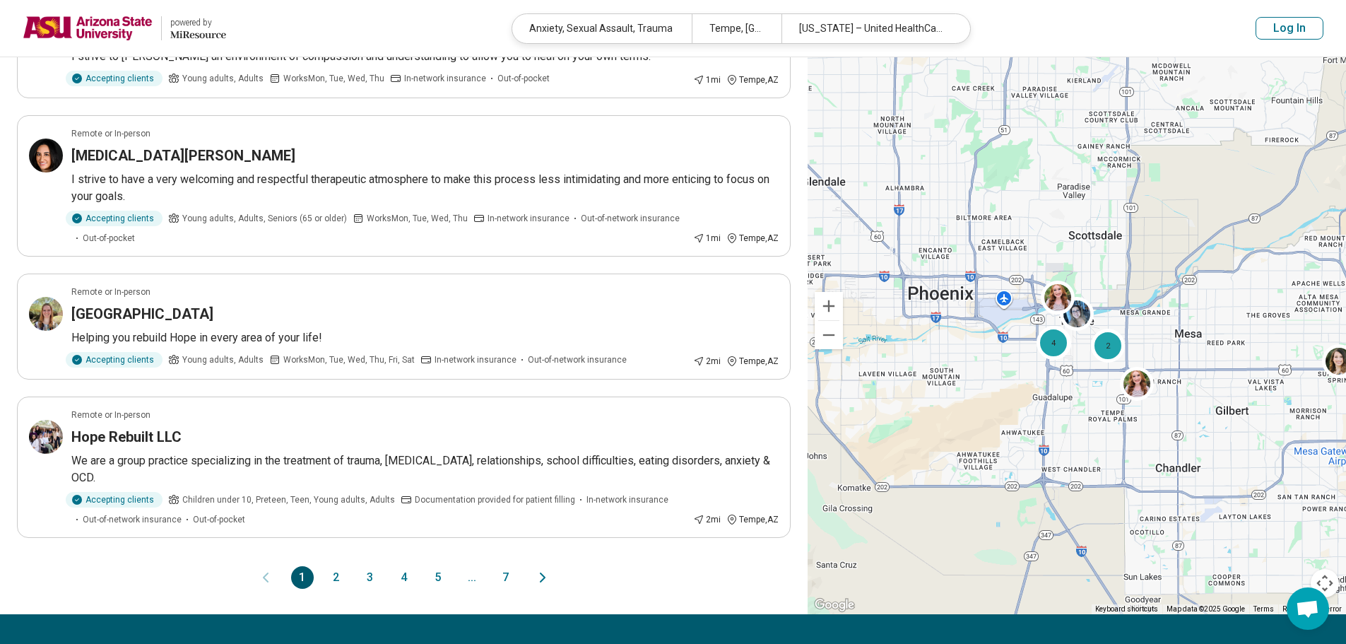
click at [337, 567] on button "2" at bounding box center [336, 577] width 23 height 23
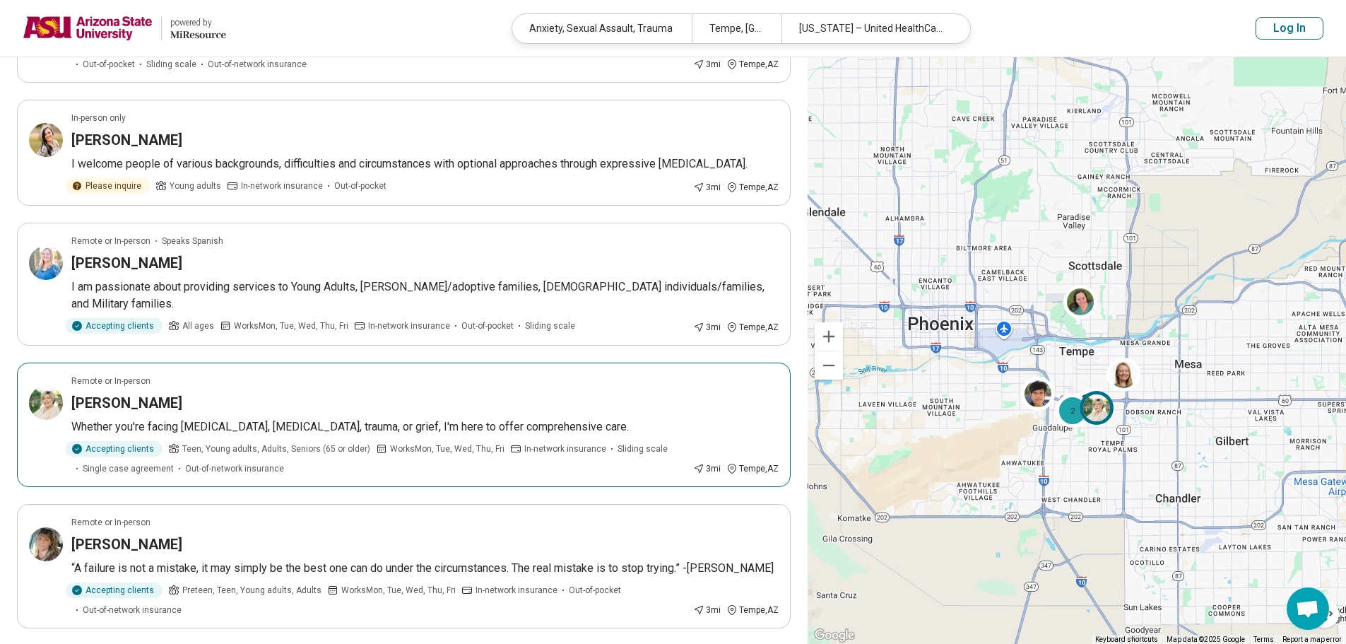
scroll to position [1130, 0]
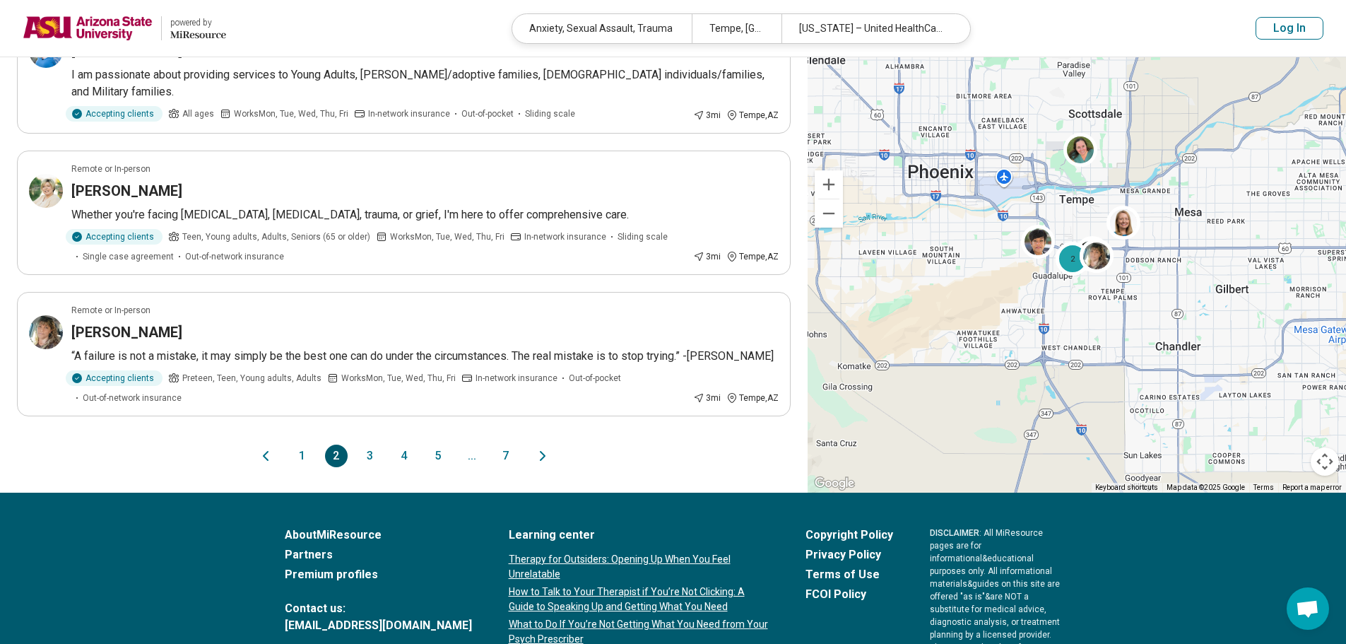
click at [297, 444] on button "1" at bounding box center [302, 455] width 23 height 23
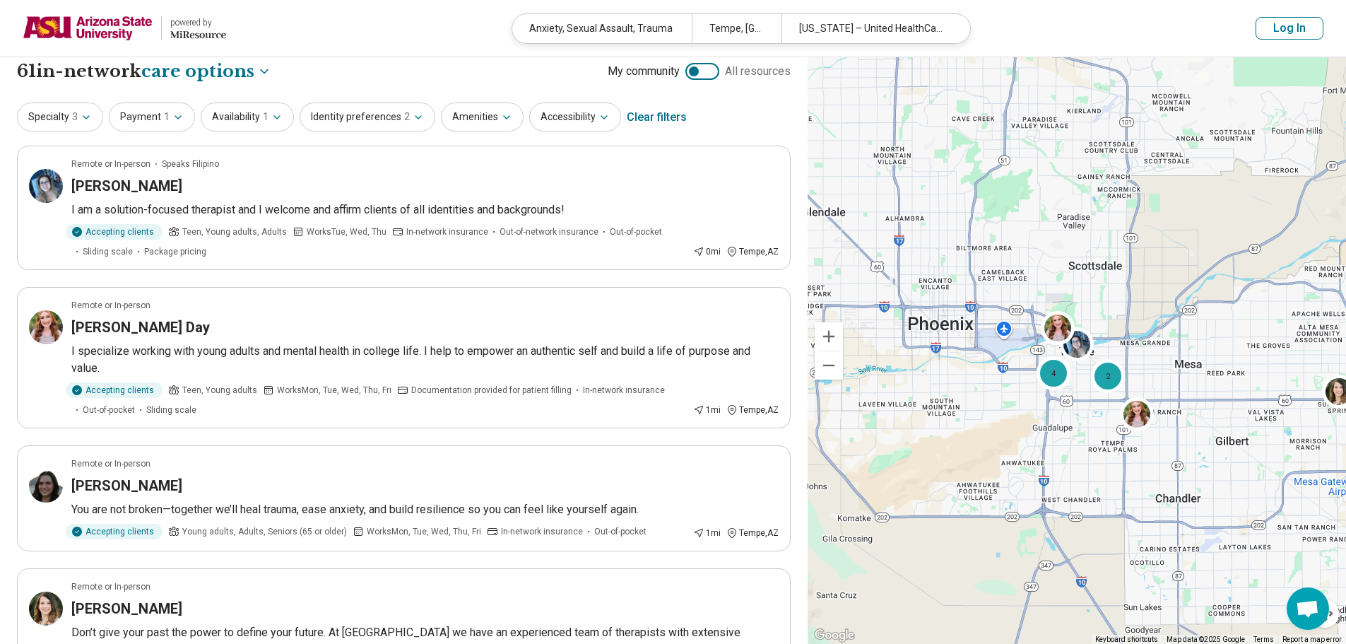
scroll to position [0, 0]
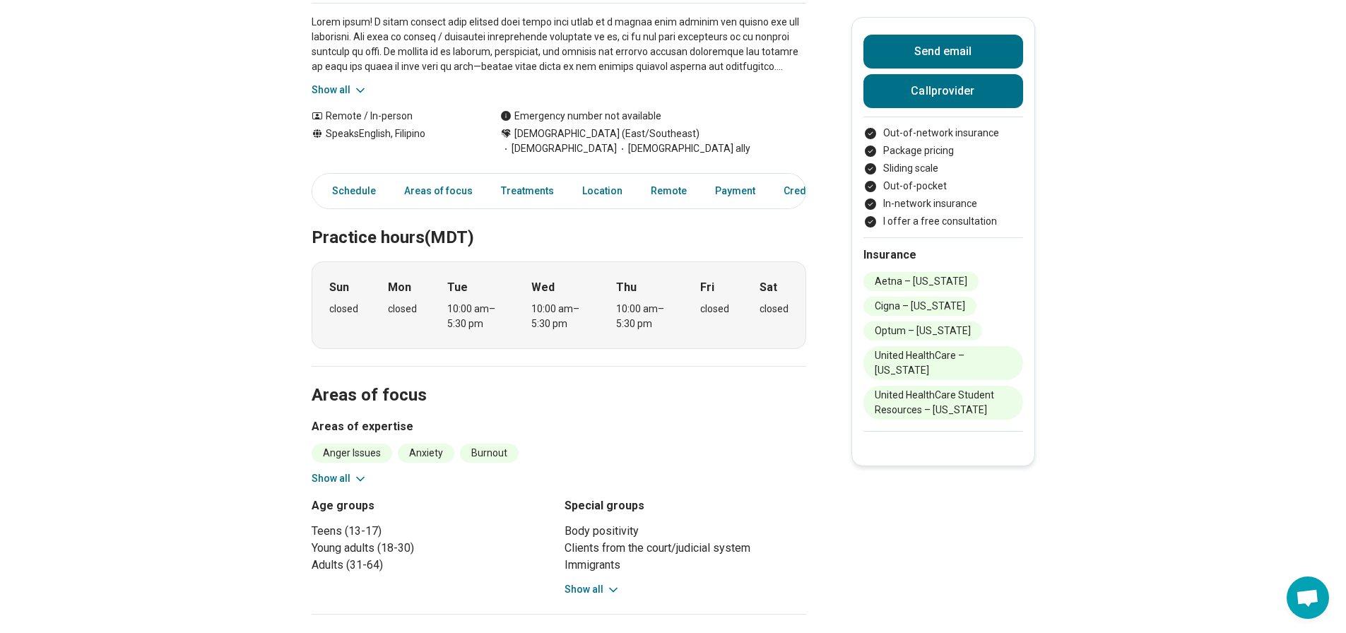
scroll to position [71, 0]
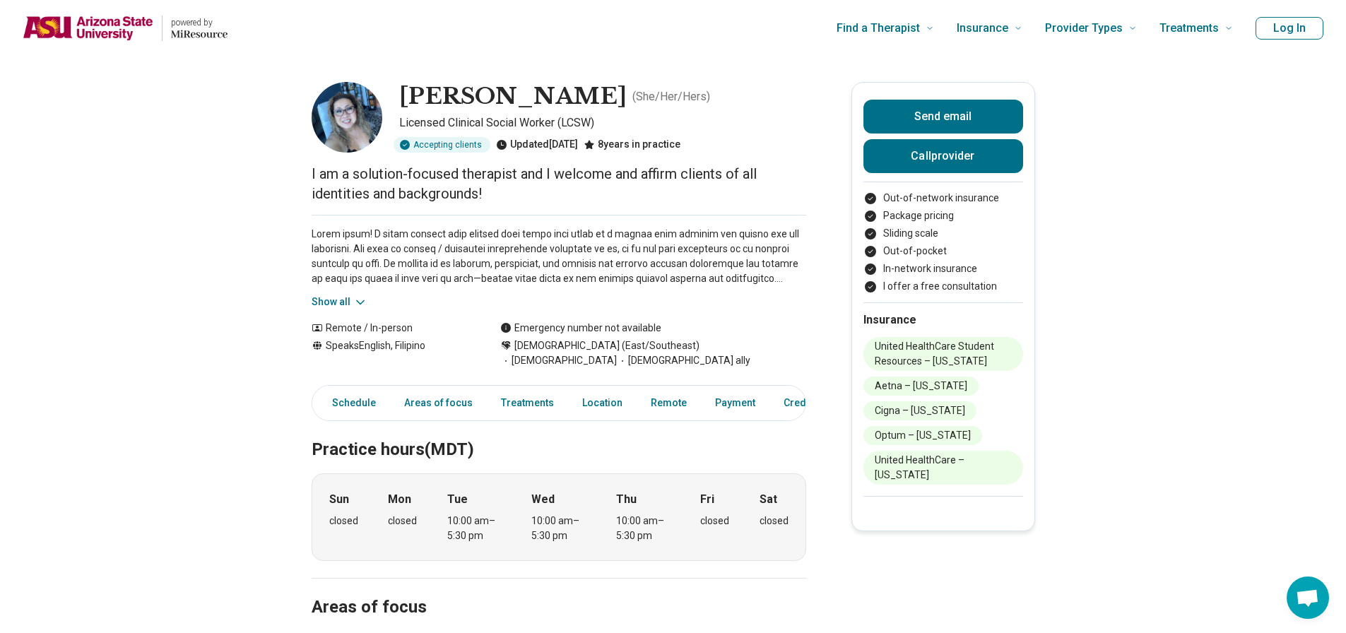
click at [329, 305] on button "Show all" at bounding box center [340, 302] width 56 height 15
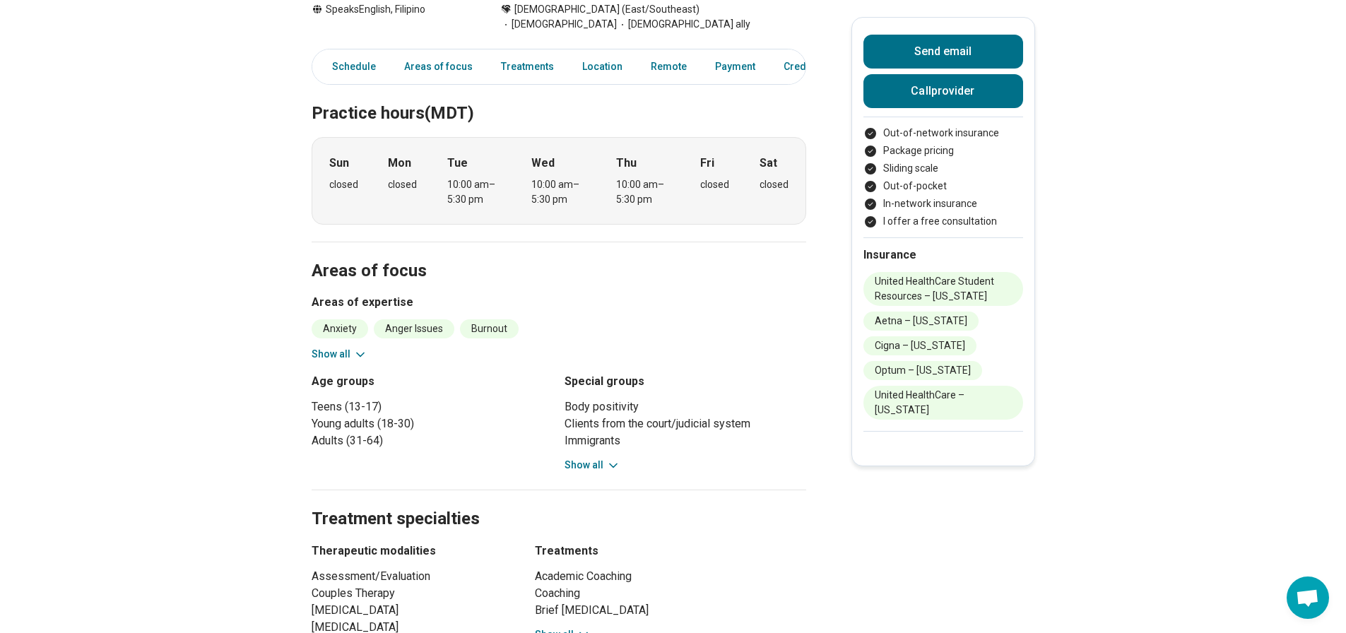
scroll to position [495, 0]
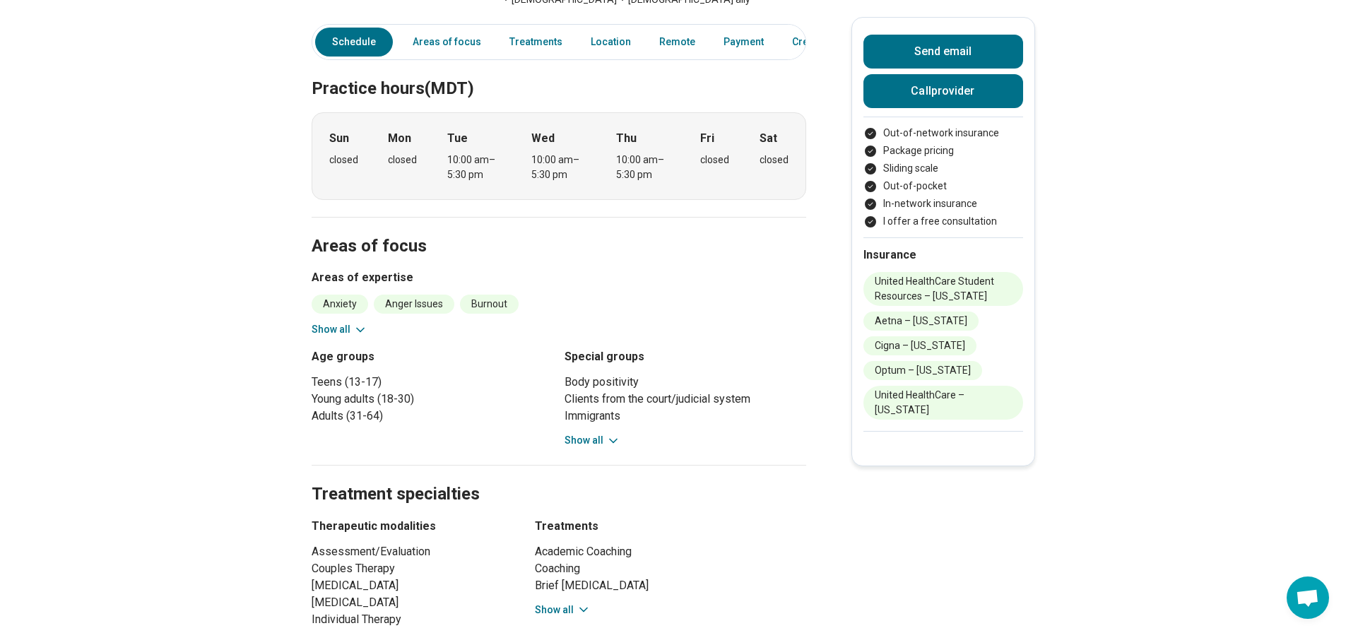
click at [355, 322] on button "Show all" at bounding box center [340, 329] width 56 height 15
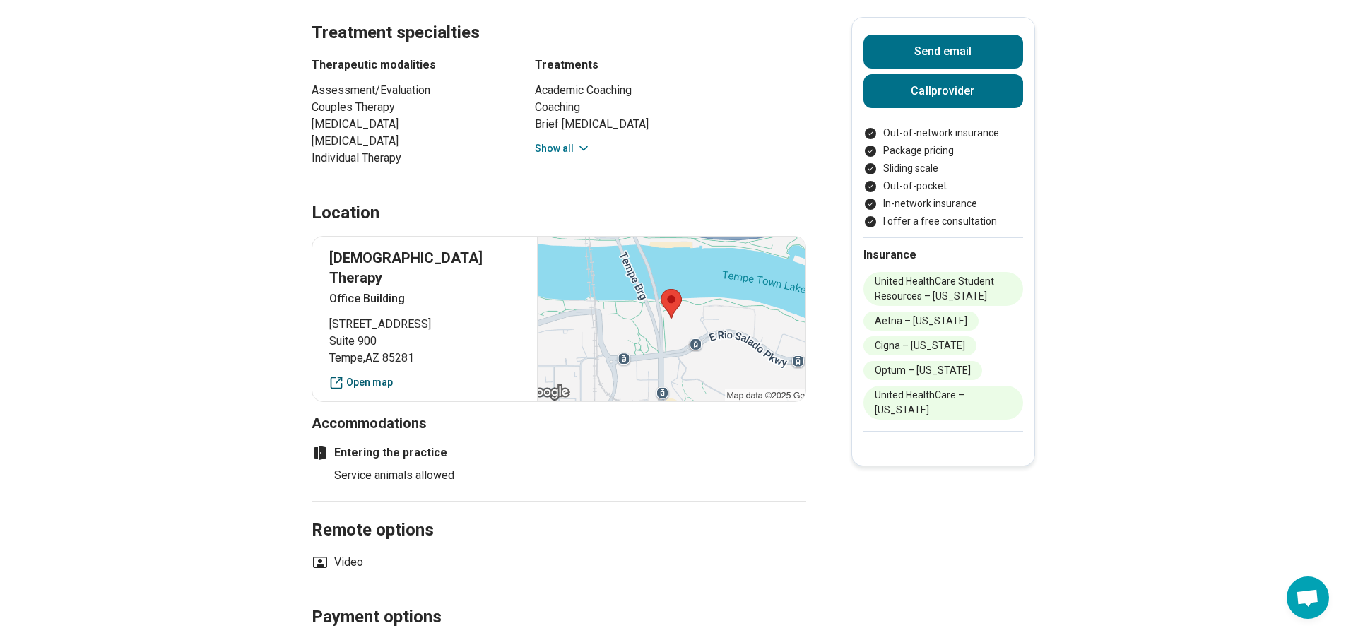
scroll to position [1130, 0]
click at [371, 374] on link "Open map" at bounding box center [424, 381] width 191 height 15
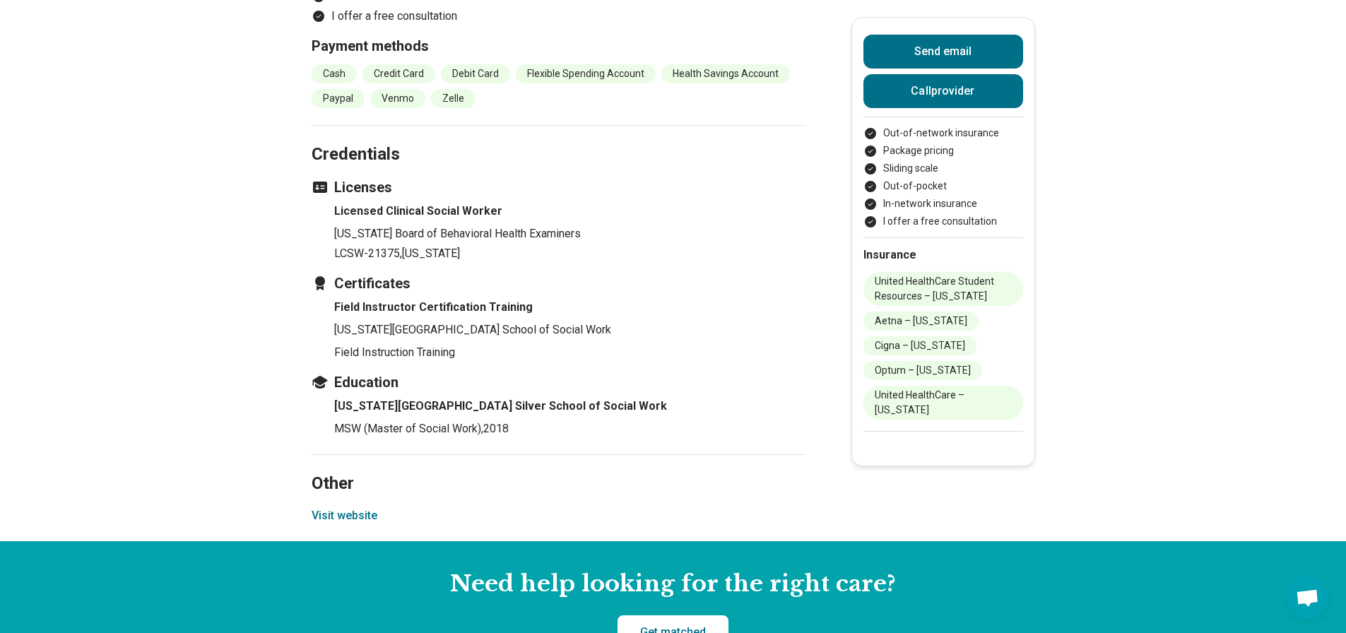
scroll to position [2119, 0]
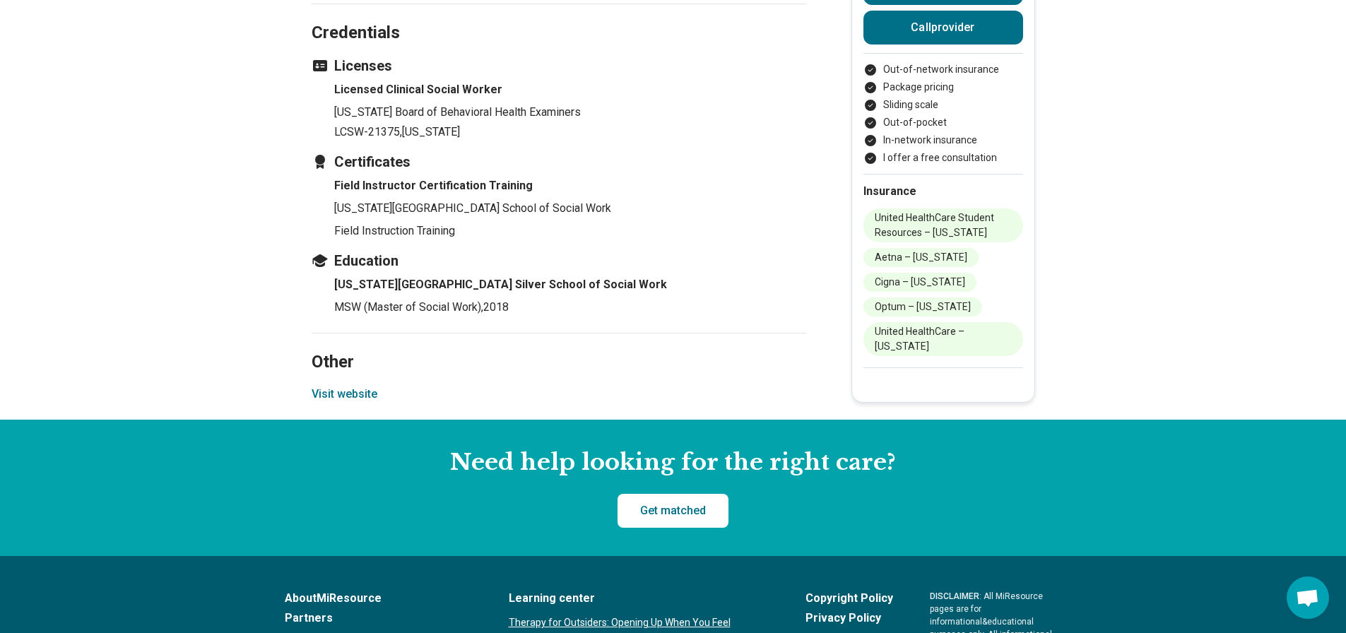
click at [368, 386] on button "Visit website" at bounding box center [345, 394] width 66 height 17
